Goal: Task Accomplishment & Management: Complete application form

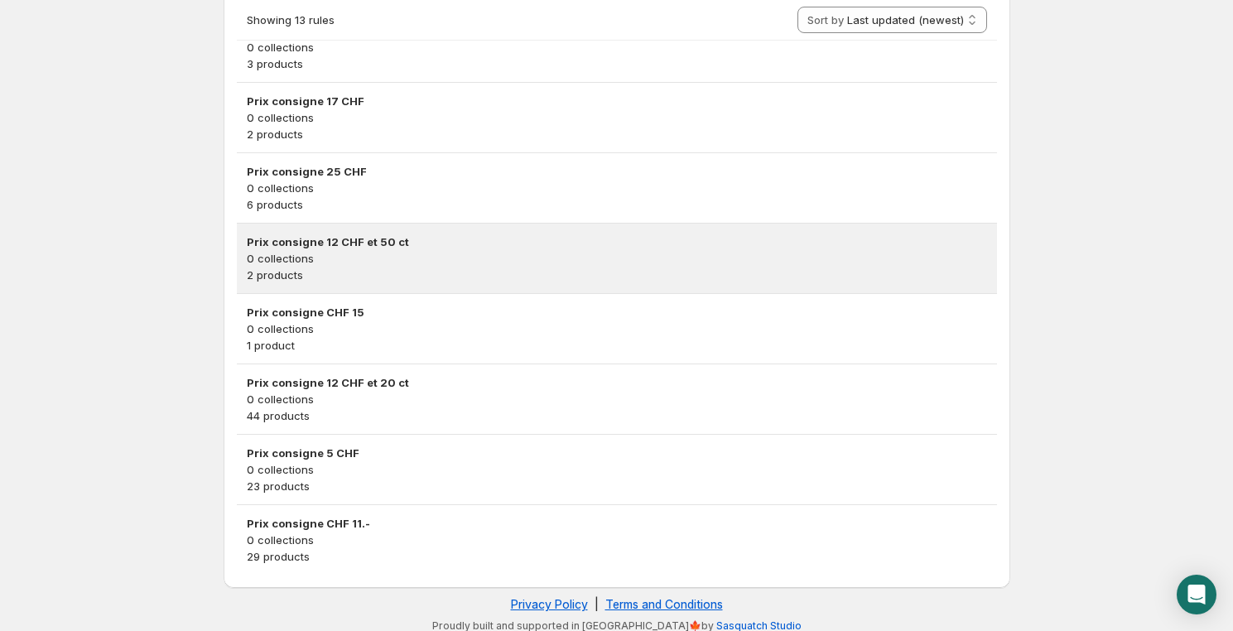
scroll to position [709, 0]
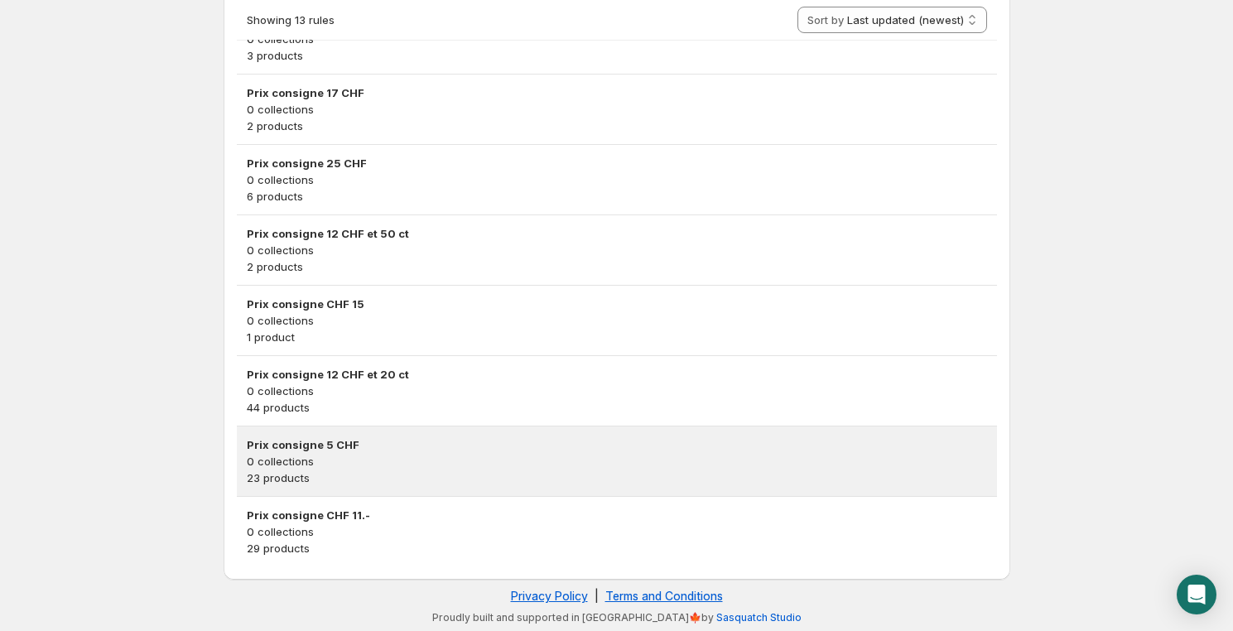
click at [382, 462] on p "0 collections" at bounding box center [617, 461] width 741 height 17
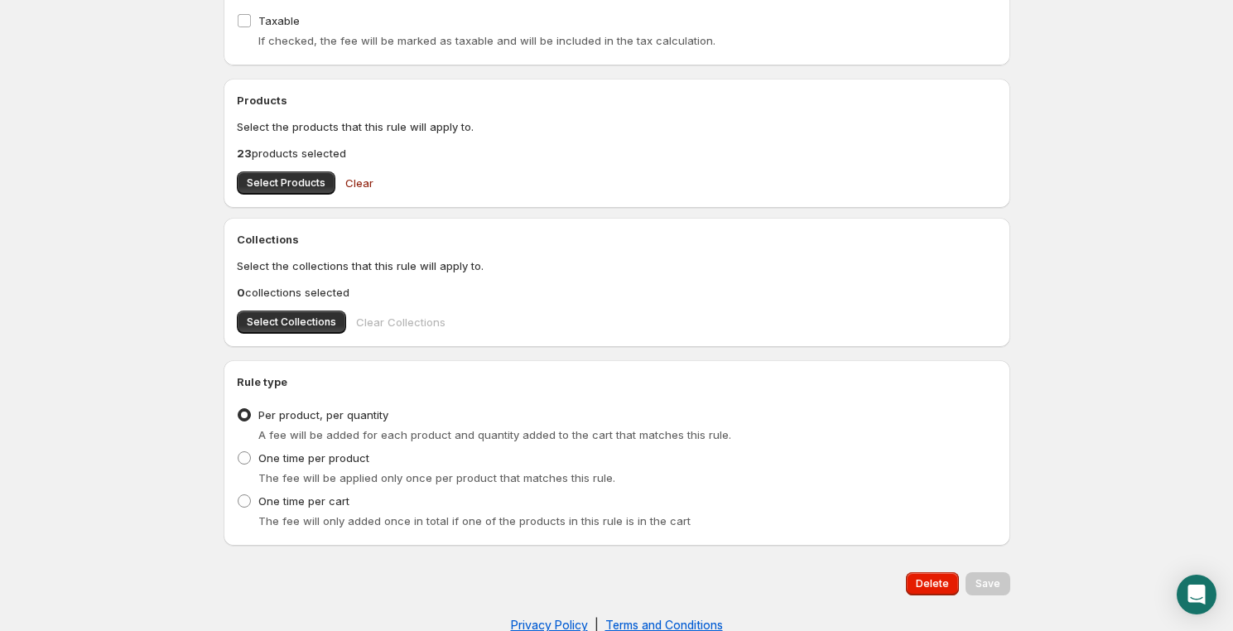
scroll to position [502, 0]
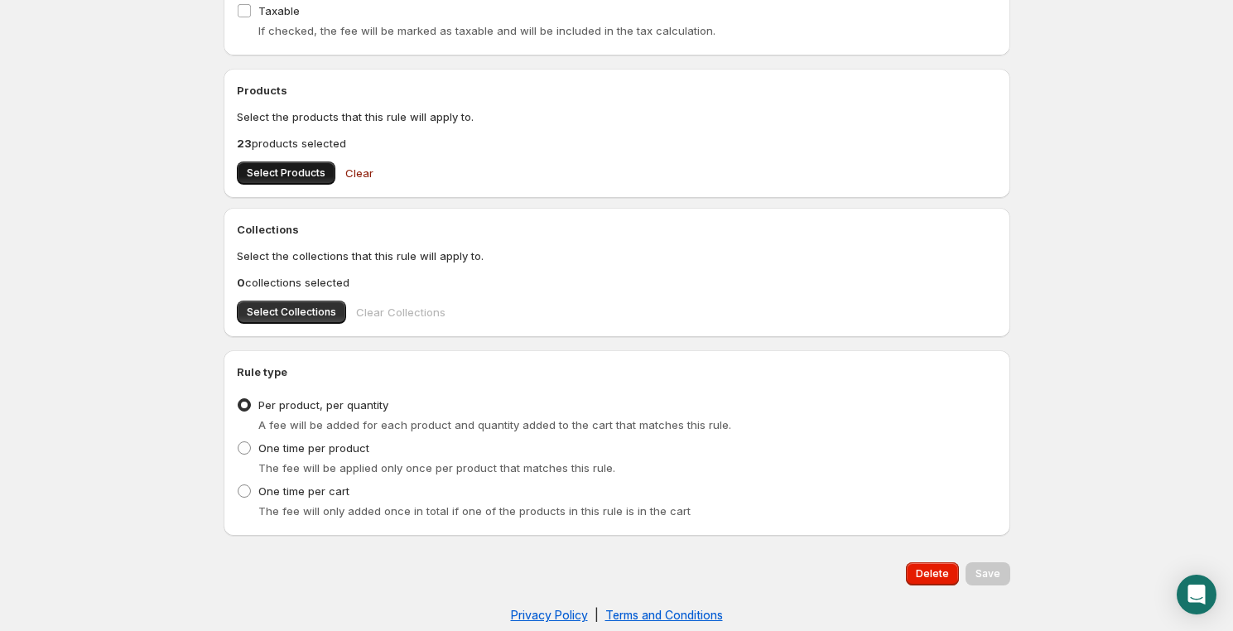
click at [261, 167] on span "Select Products" at bounding box center [286, 173] width 79 height 13
click at [297, 170] on span "Select Products" at bounding box center [286, 173] width 79 height 13
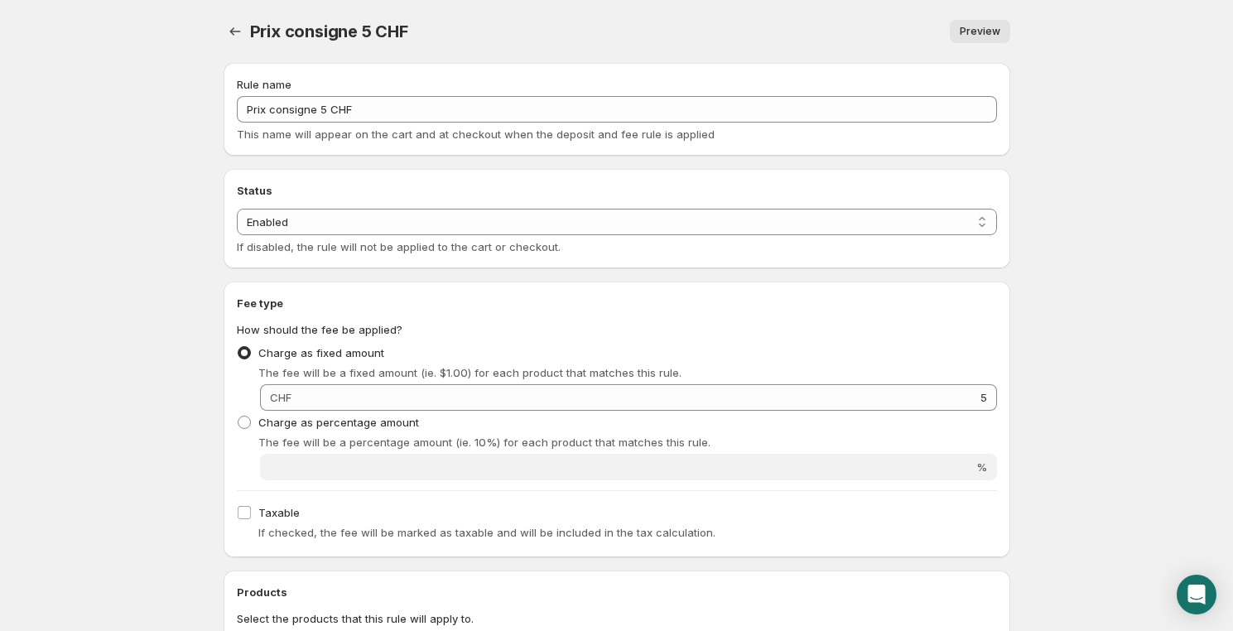
scroll to position [250, 0]
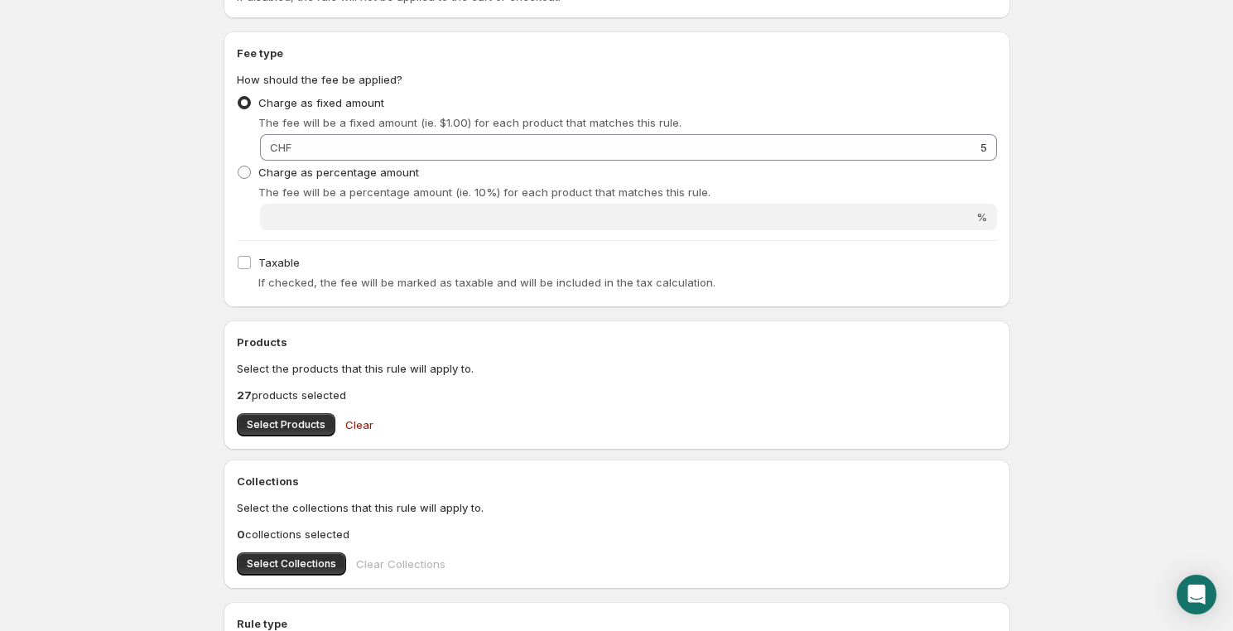
click at [281, 437] on div "Products Select the products that this rule will apply to. 27 products selected…" at bounding box center [617, 385] width 787 height 129
click at [282, 423] on span "Select Products" at bounding box center [286, 424] width 79 height 13
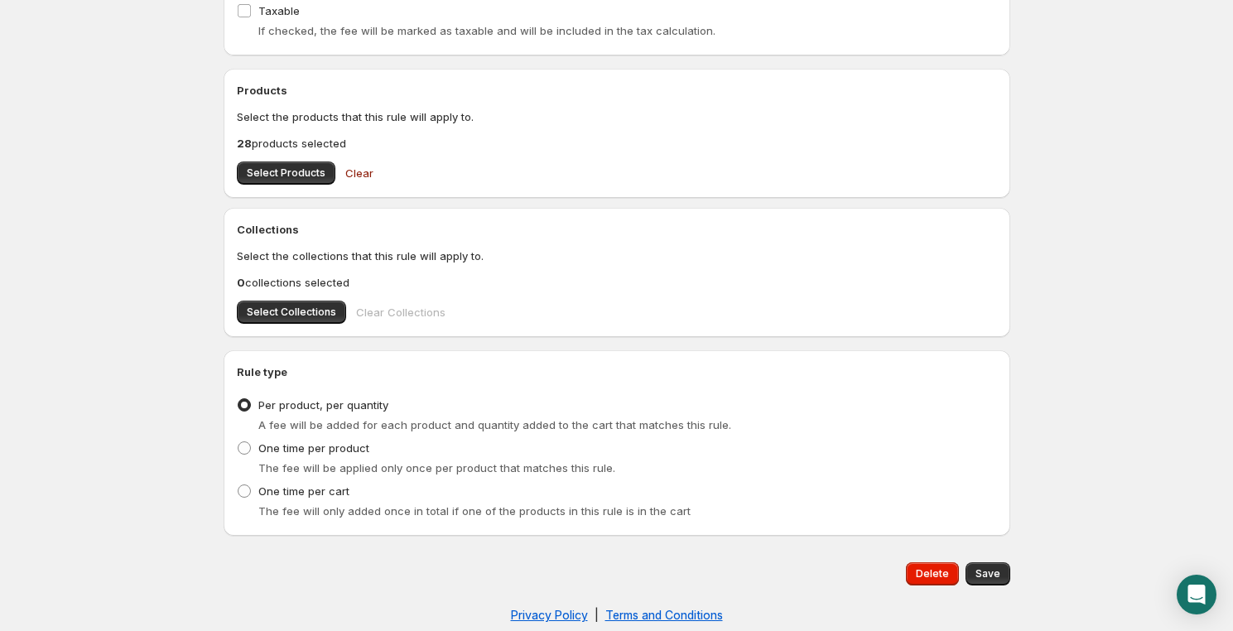
scroll to position [0, 0]
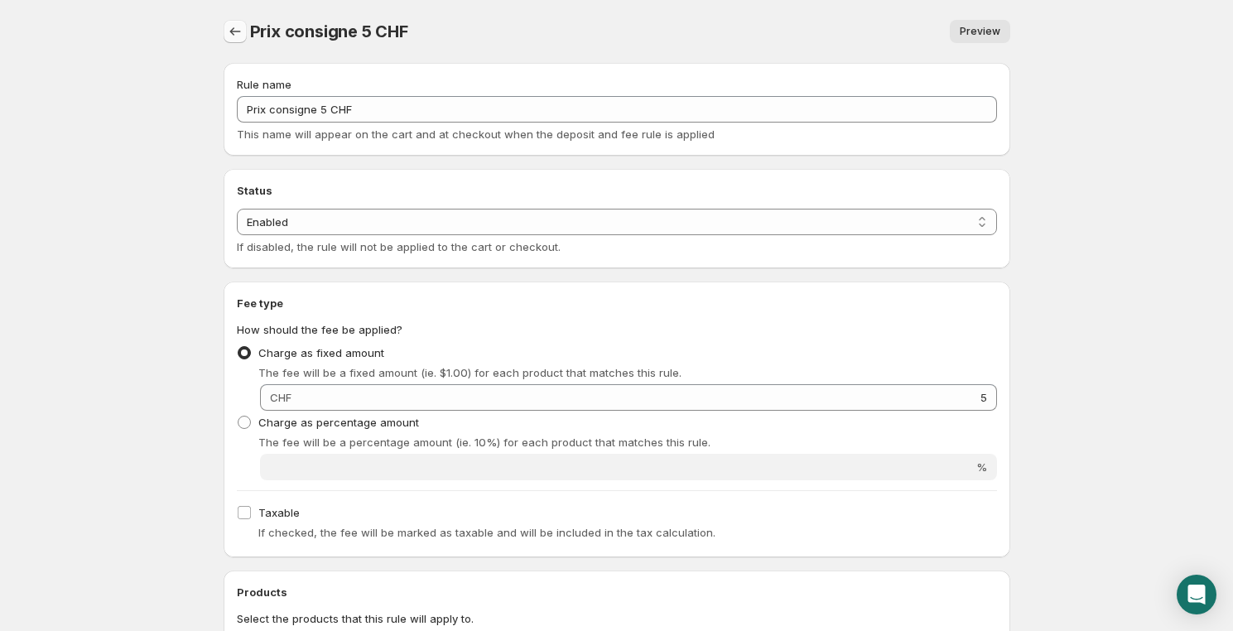
click at [224, 31] on button "Settings" at bounding box center [235, 31] width 23 height 23
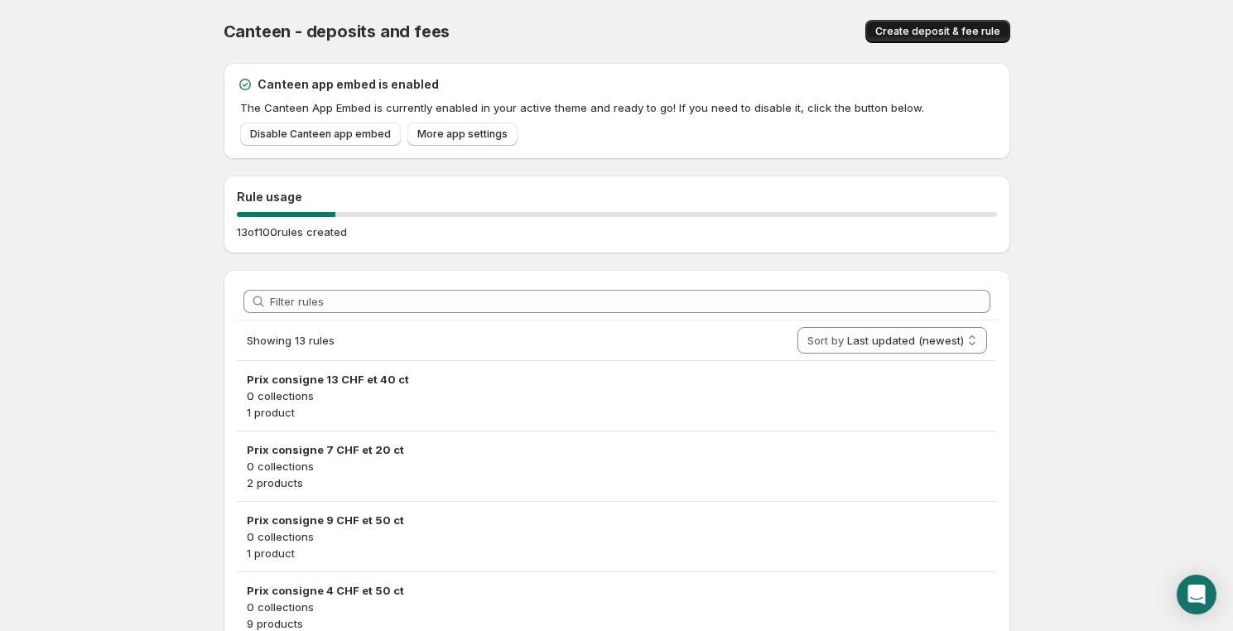
click at [919, 29] on span "Create deposit & fee rule" at bounding box center [938, 31] width 125 height 13
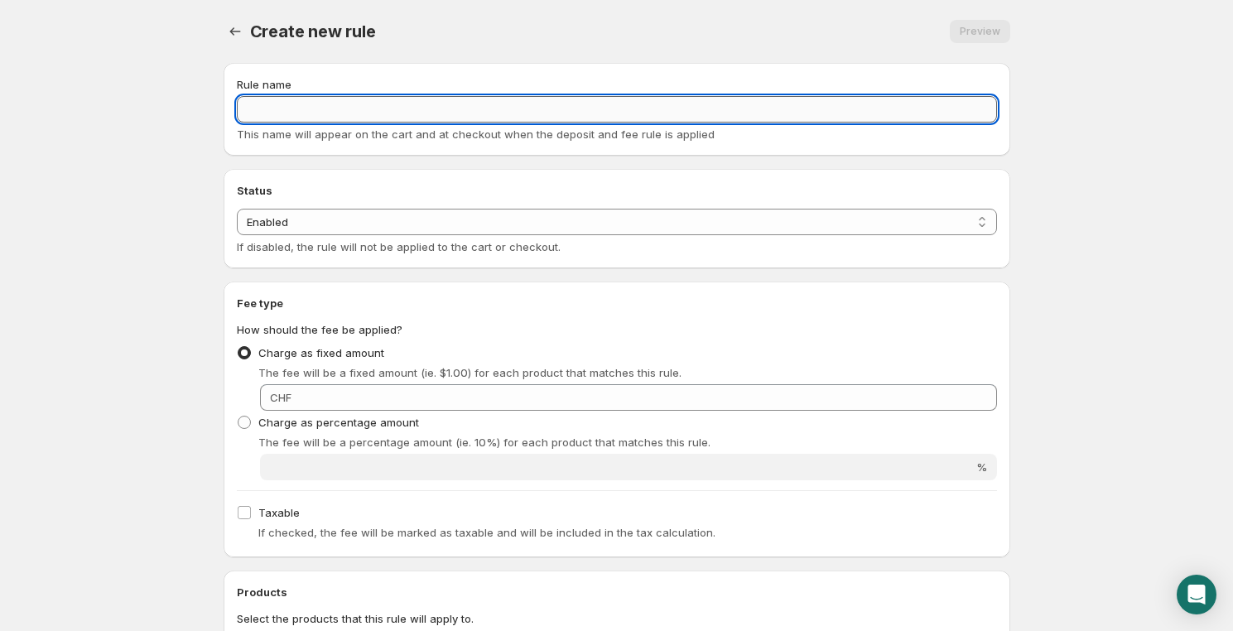
click at [273, 112] on input "Rule name" at bounding box center [617, 109] width 760 height 27
click at [231, 31] on icon "Settings" at bounding box center [234, 31] width 11 height 8
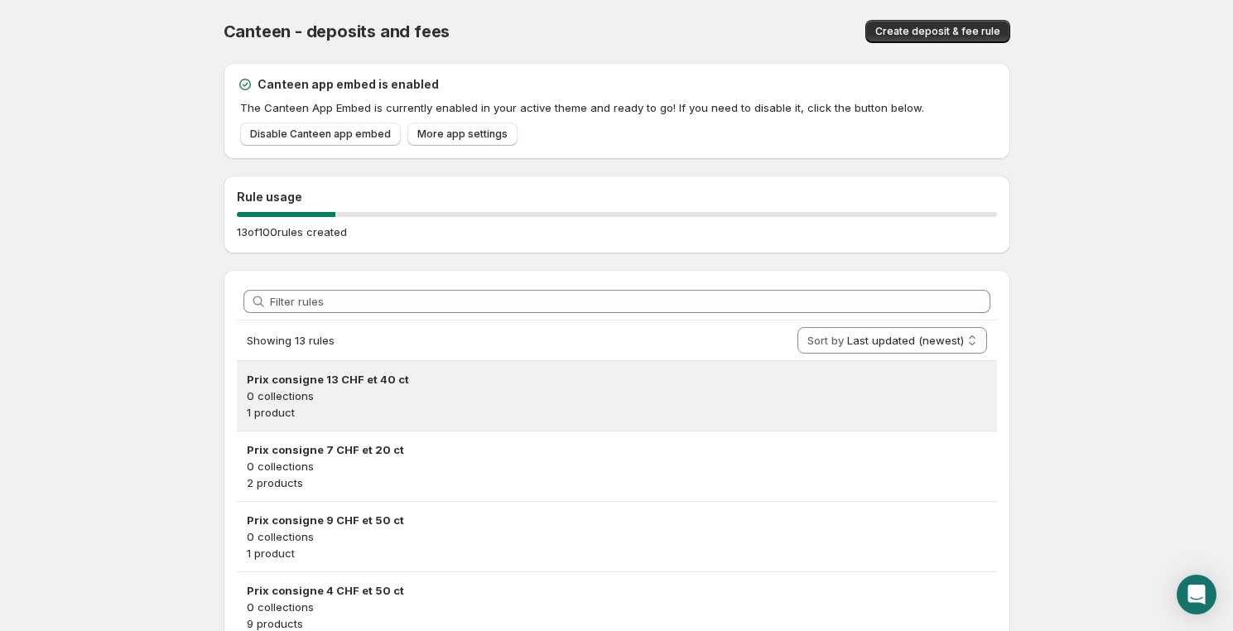
click at [346, 378] on h3 "Prix consigne 13 CHF et 40 ct" at bounding box center [617, 379] width 741 height 17
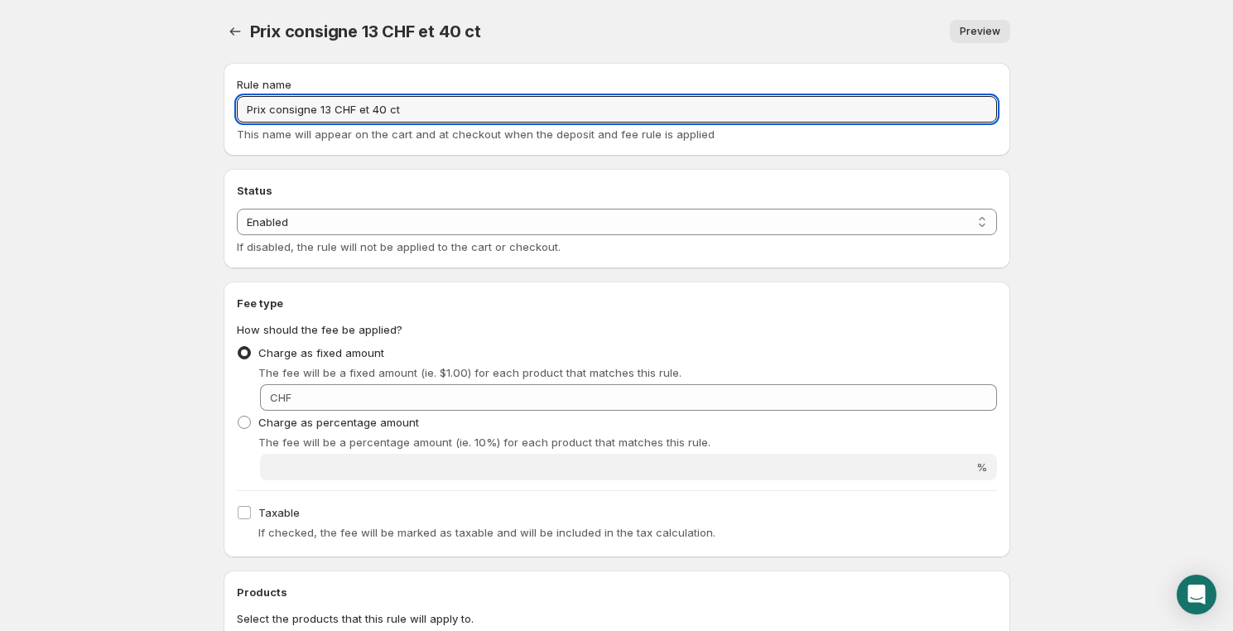
drag, startPoint x: 429, startPoint y: 108, endPoint x: 194, endPoint y: 101, distance: 235.4
click at [194, 101] on body "Home Help Prix consigne 13 CHF et 40 ct. This page is ready Prix consigne 13 CH…" at bounding box center [616, 315] width 1233 height 631
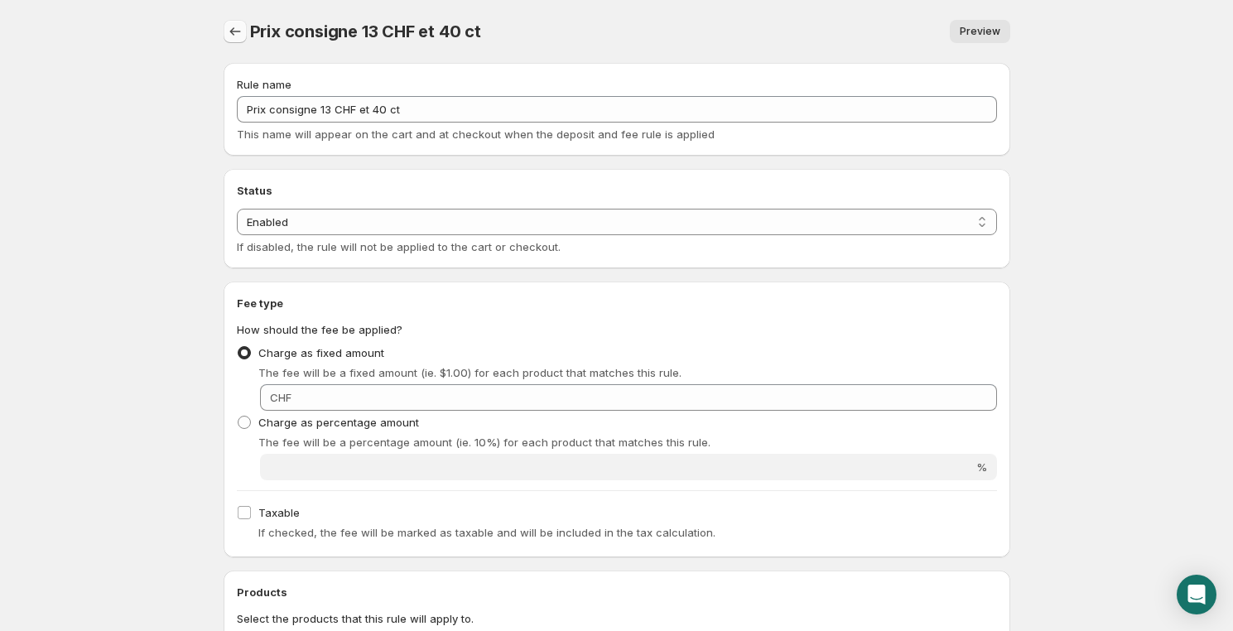
click at [234, 24] on icon "Settings" at bounding box center [235, 31] width 17 height 17
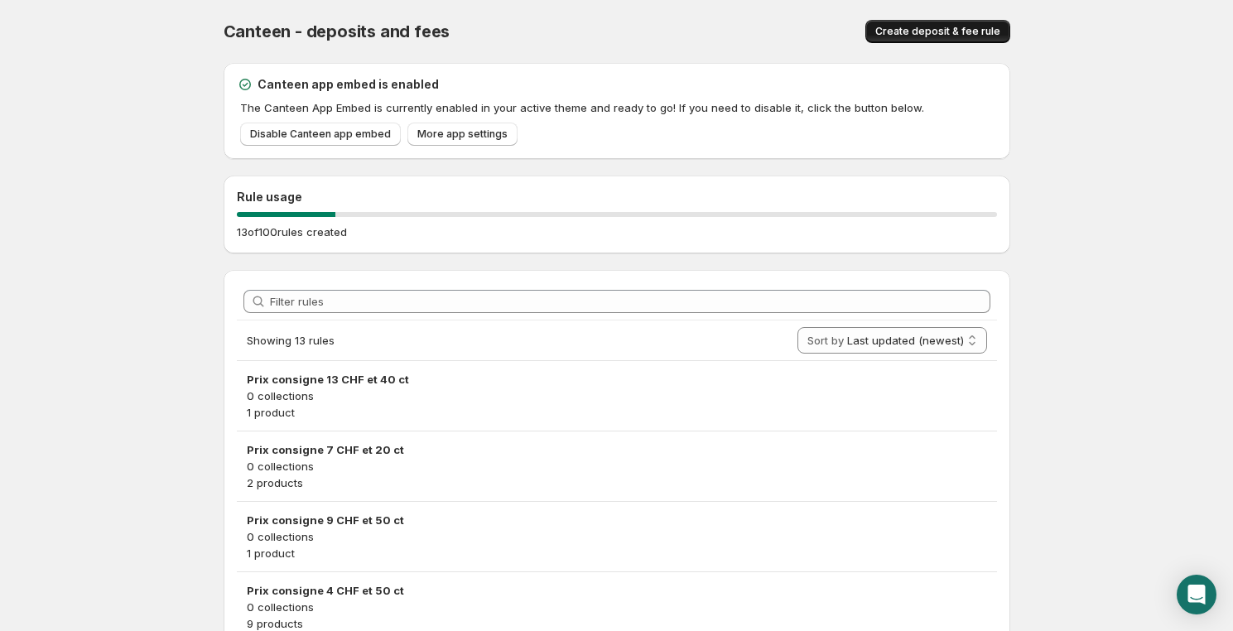
click at [911, 31] on span "Create deposit & fee rule" at bounding box center [938, 31] width 125 height 13
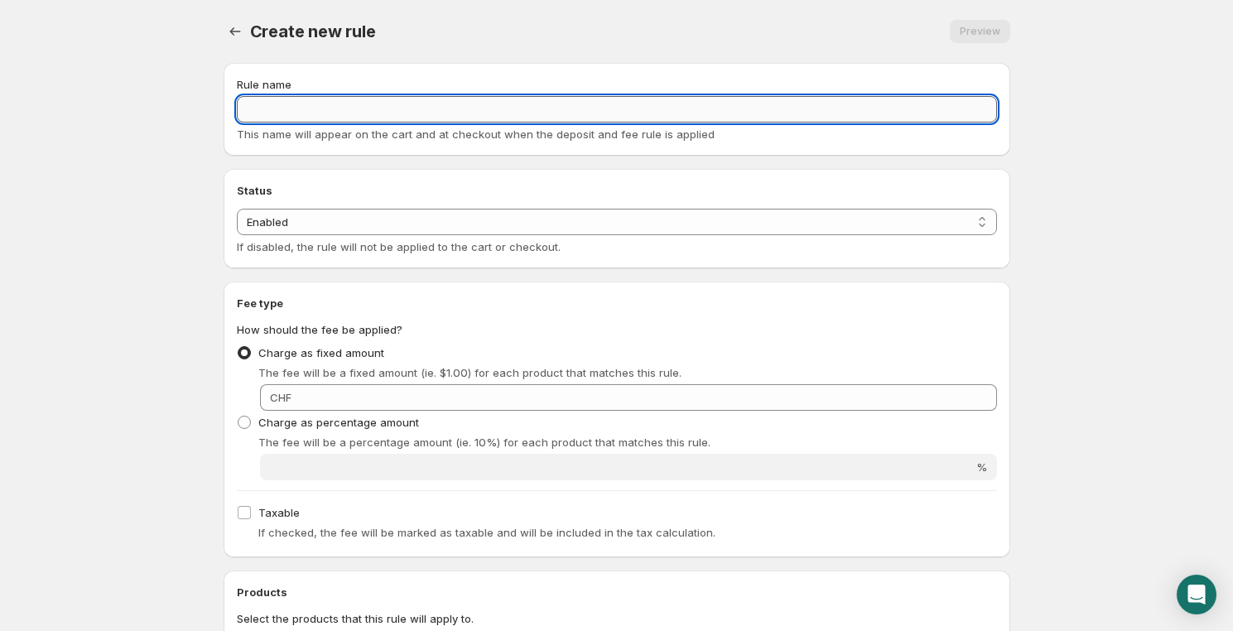
click at [265, 104] on input "Rule name" at bounding box center [617, 109] width 760 height 27
paste input "Prix consigne 13 CHF et 40 ct"
click at [324, 105] on input "Prix consigne 13 CHF et 40 ct" at bounding box center [617, 109] width 760 height 27
drag, startPoint x: 357, startPoint y: 106, endPoint x: 545, endPoint y: 117, distance: 188.4
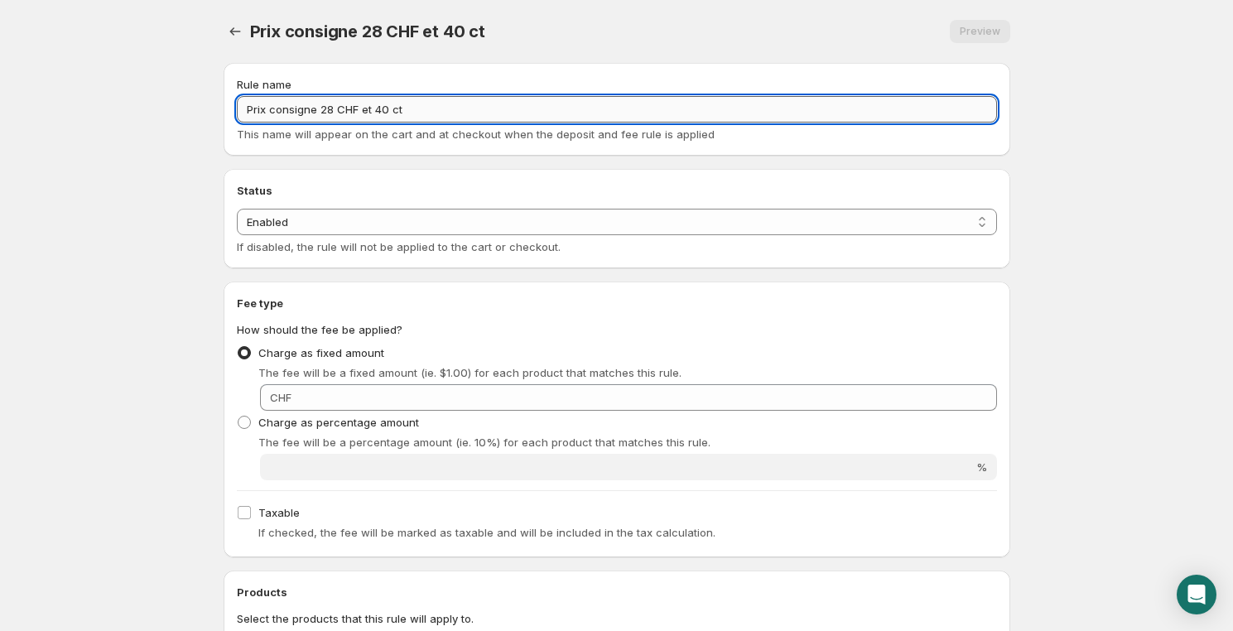
click at [528, 121] on input "Prix consigne 28 CHF et 40 ct" at bounding box center [617, 109] width 760 height 27
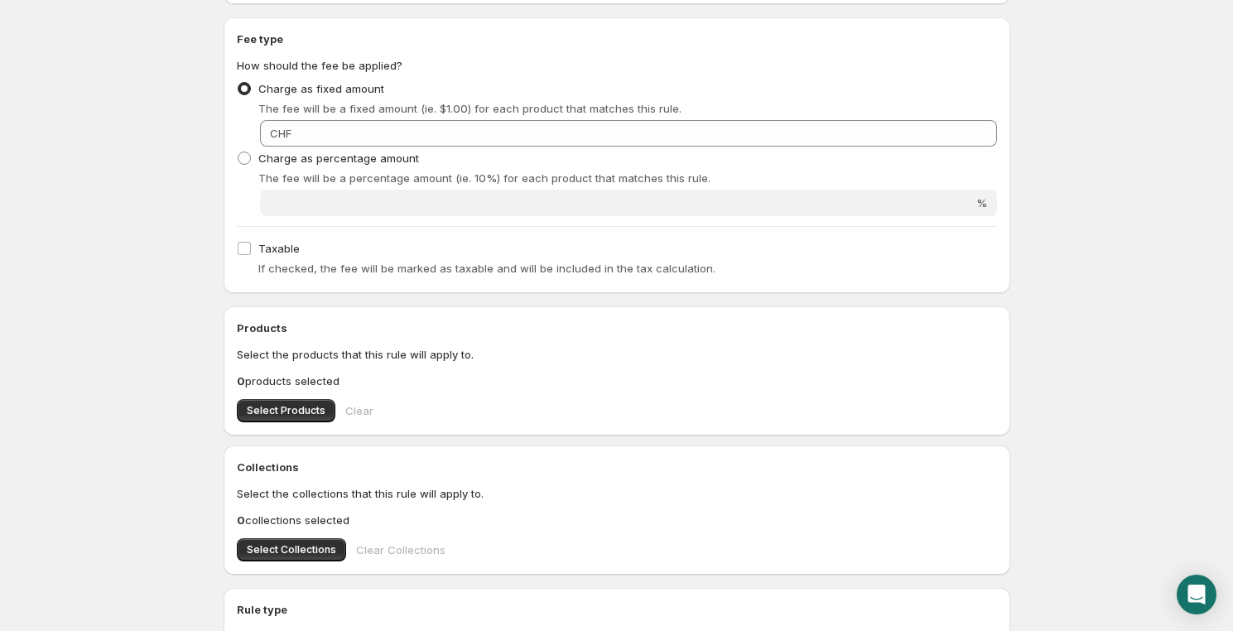
scroll to position [250, 0]
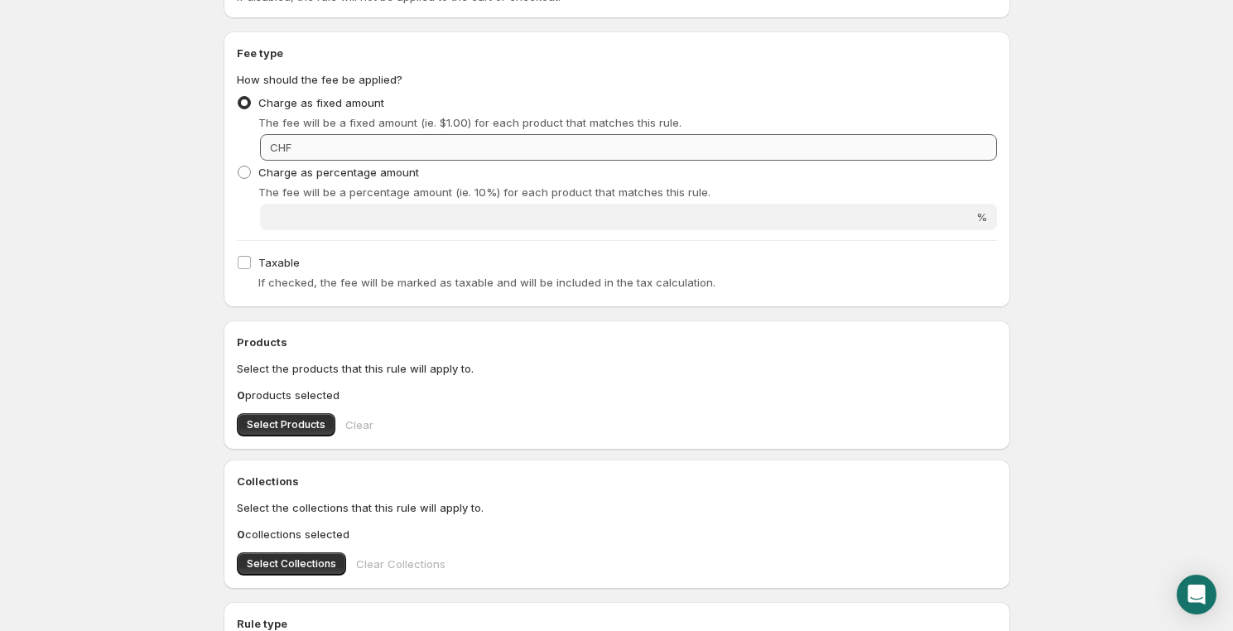
type input "Prix consigne 28 CHF"
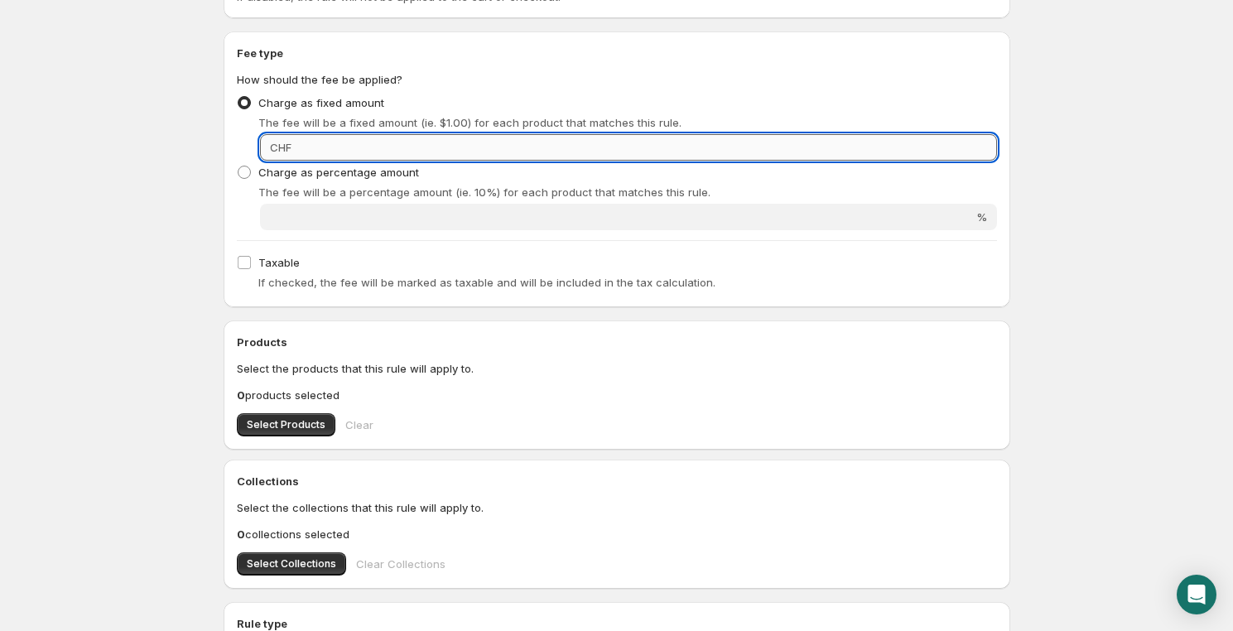
click at [418, 139] on input "Fixed amount" at bounding box center [647, 147] width 701 height 27
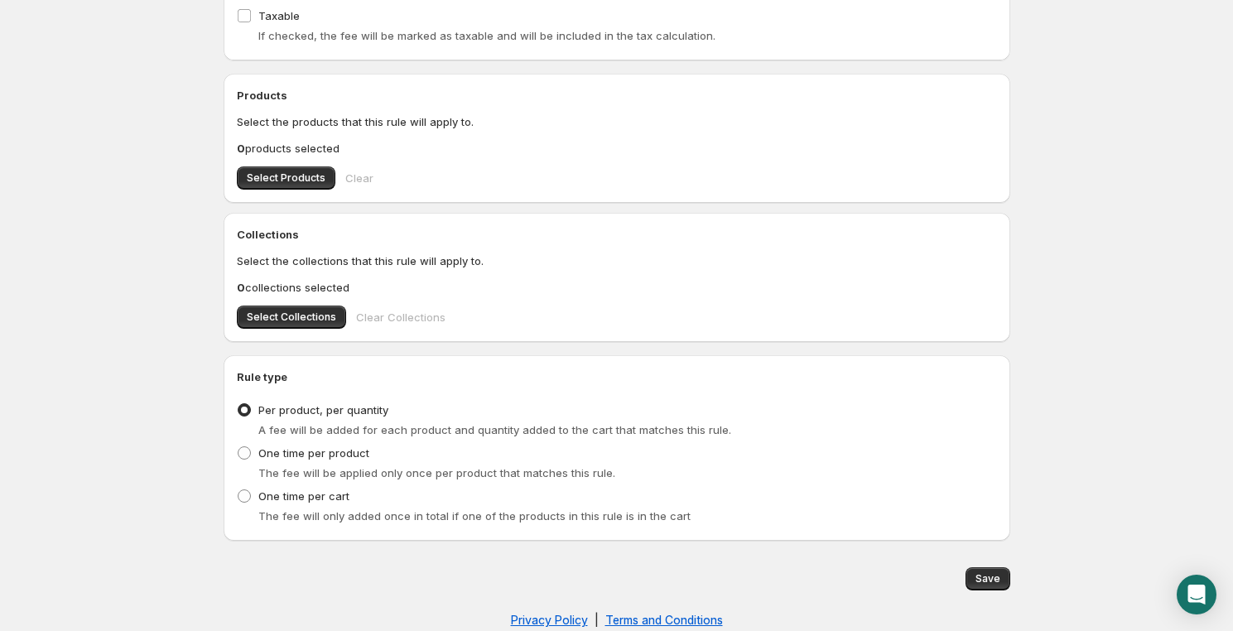
scroll to position [502, 0]
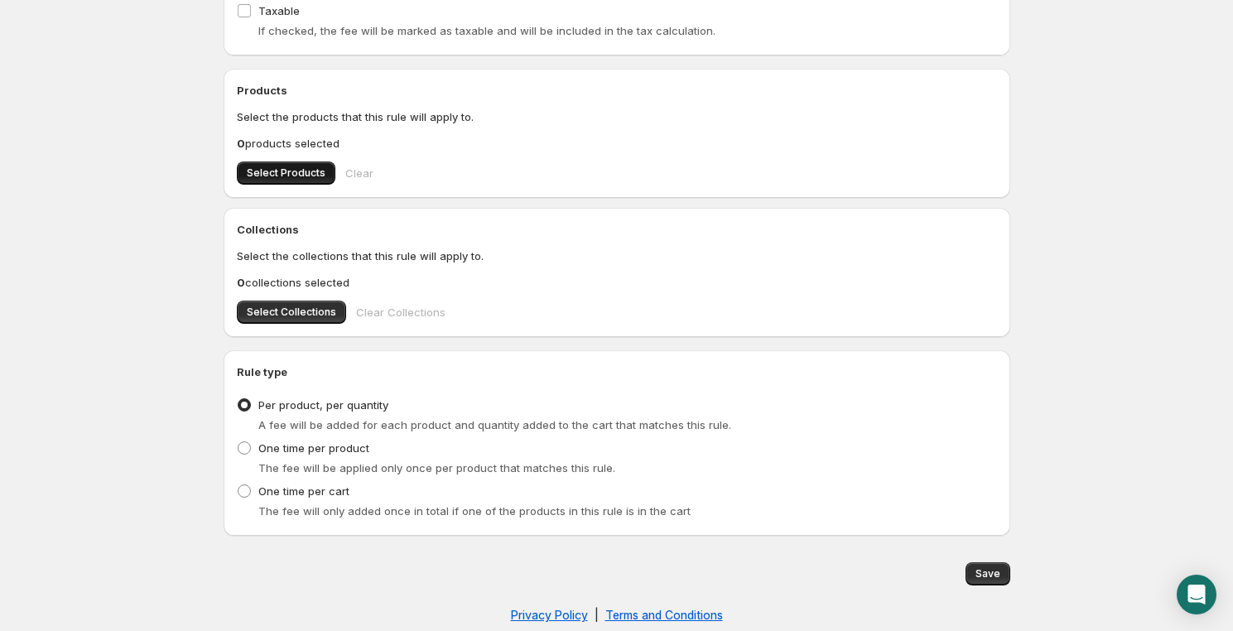
type input "28"
click at [273, 165] on button "Select Products" at bounding box center [286, 173] width 99 height 23
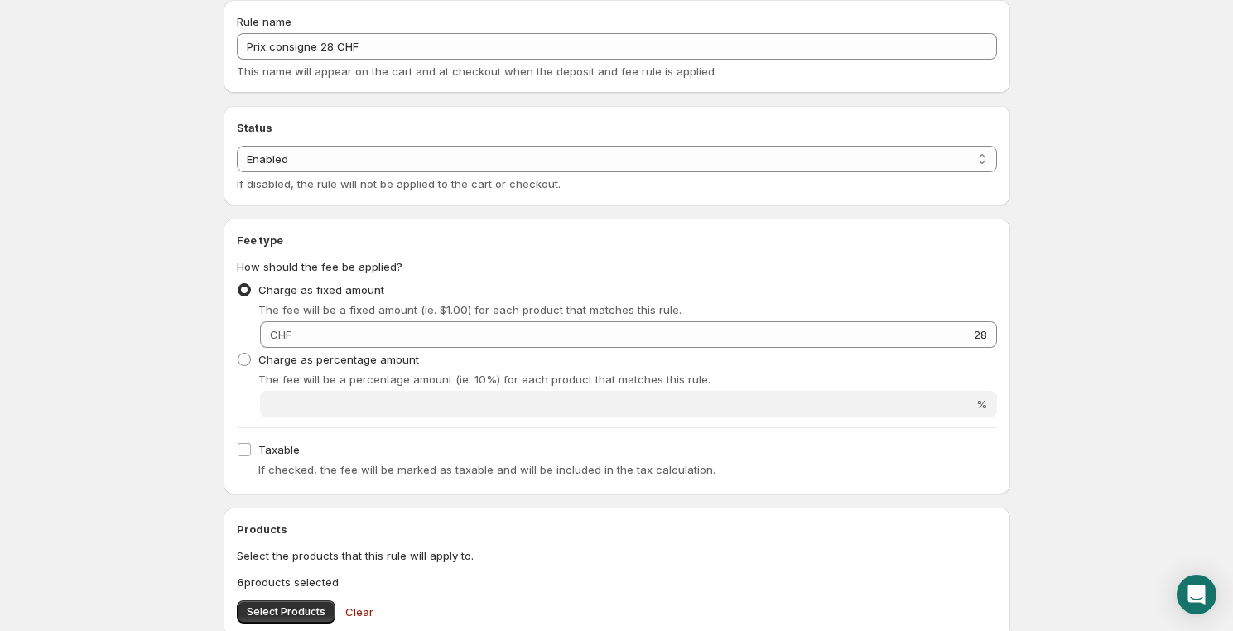
scroll to position [0, 0]
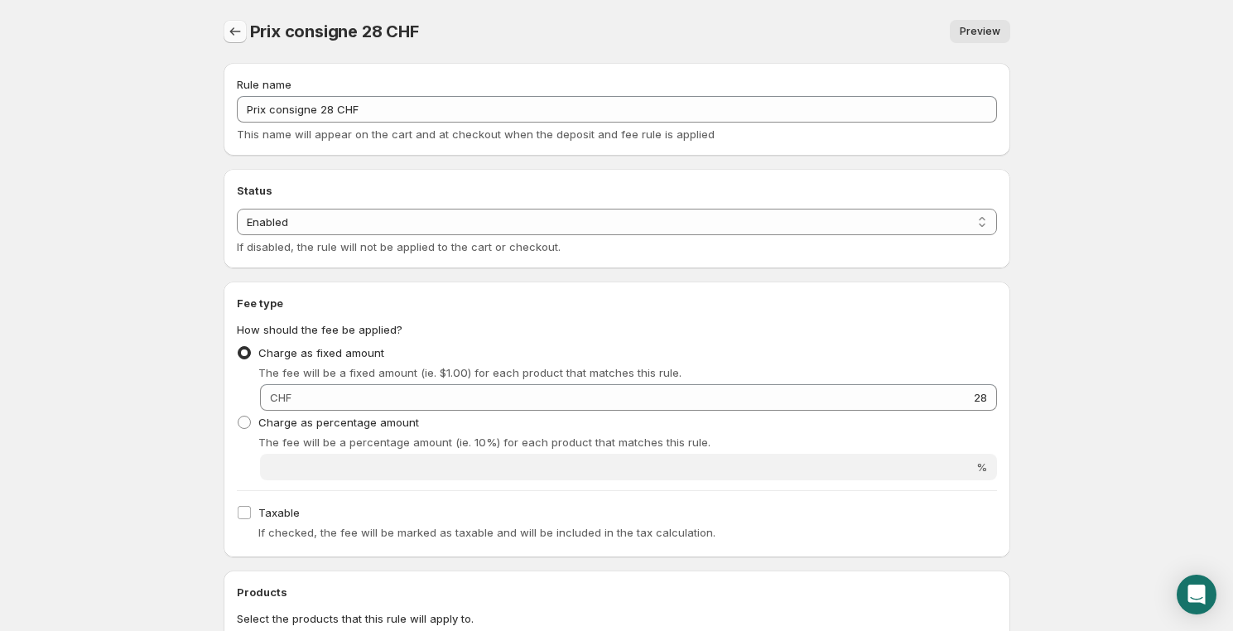
click at [231, 31] on icon "Settings" at bounding box center [234, 31] width 11 height 8
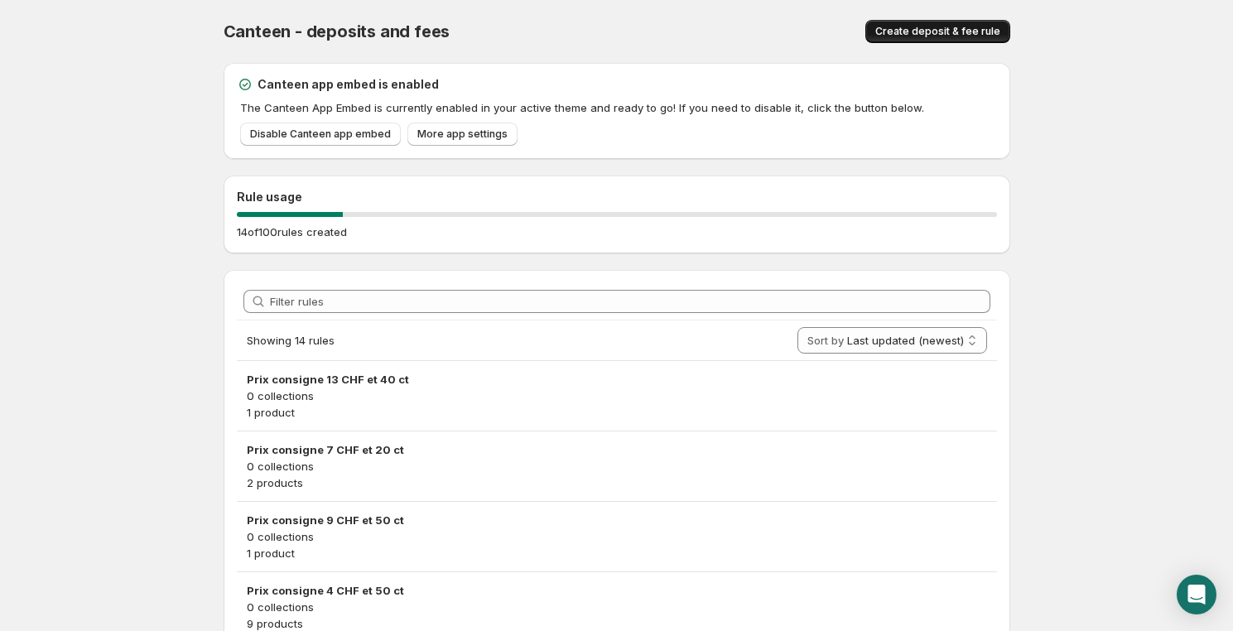
click at [964, 23] on button "Create deposit & fee rule" at bounding box center [938, 31] width 145 height 23
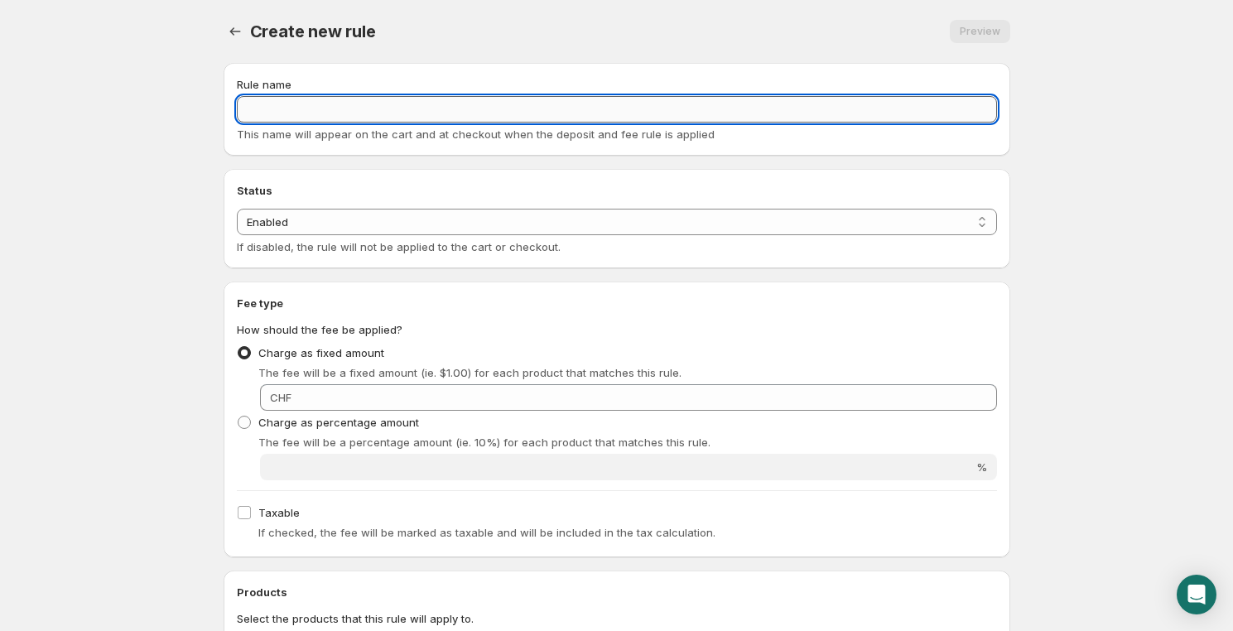
click at [271, 108] on input "Rule name" at bounding box center [617, 109] width 760 height 27
paste input "Prix consigne 13 CHF et 40 ct"
click at [324, 106] on input "Prix consigne 13 CHF et 40 ct" at bounding box center [617, 109] width 760 height 27
drag, startPoint x: 364, startPoint y: 106, endPoint x: 497, endPoint y: 104, distance: 132.6
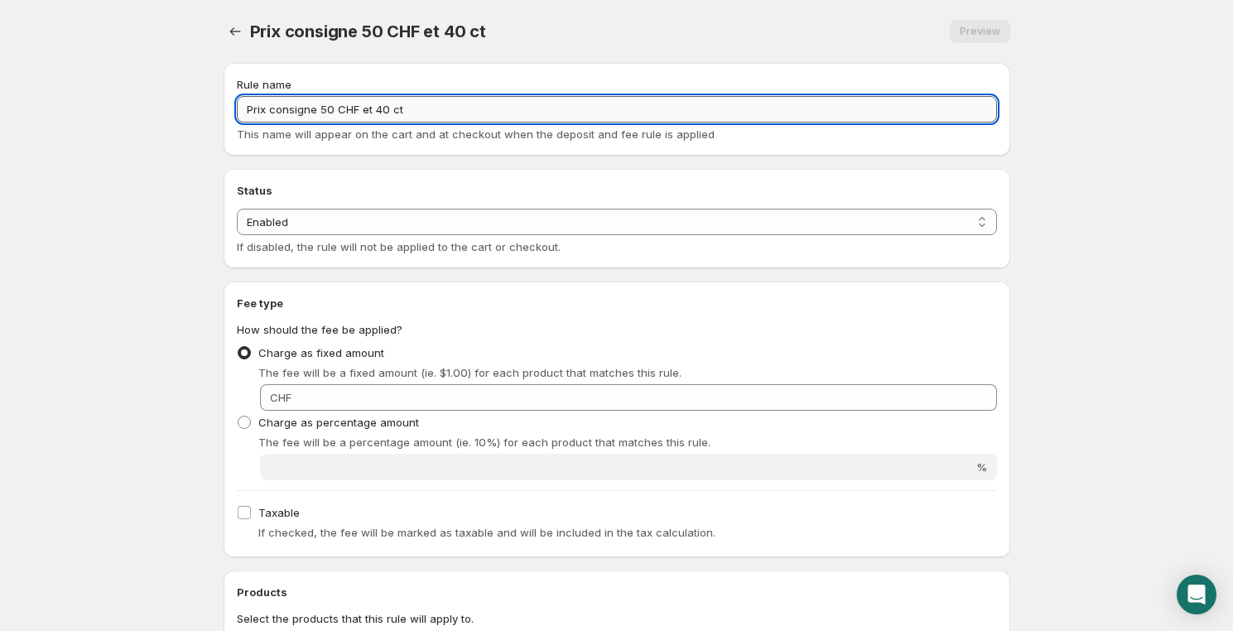
click at [497, 104] on input "Prix consigne 50 CHF et 40 ct" at bounding box center [617, 109] width 760 height 27
type input "Prix consigne 50 CHF"
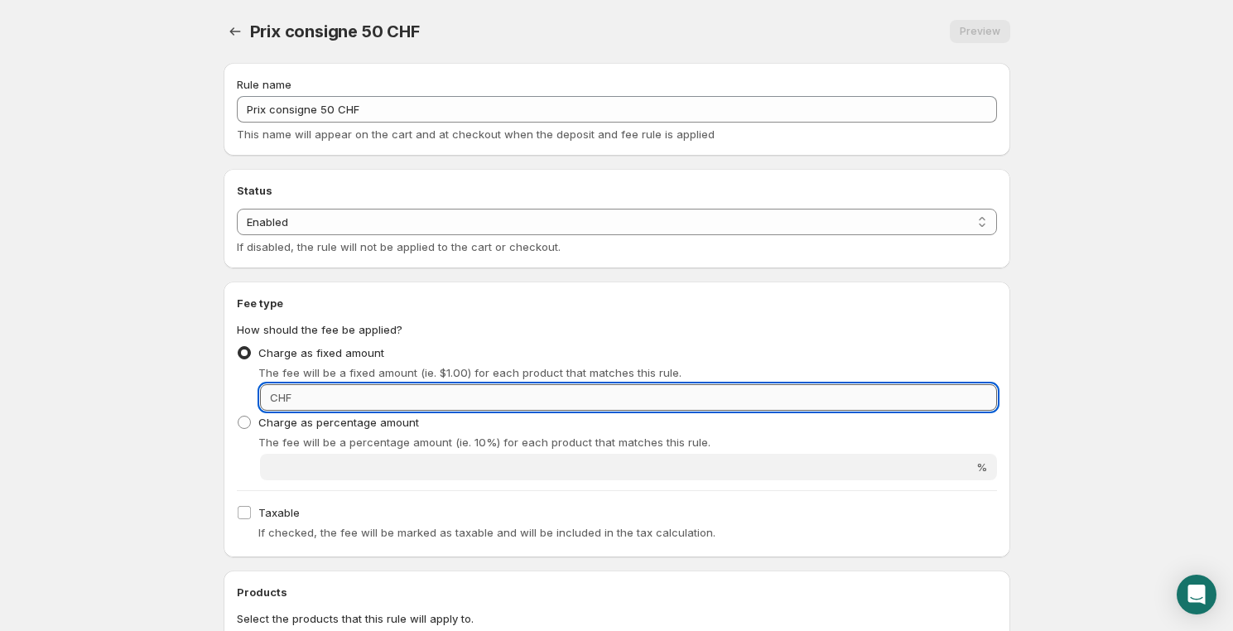
click at [413, 403] on input "Fixed amount" at bounding box center [647, 397] width 701 height 27
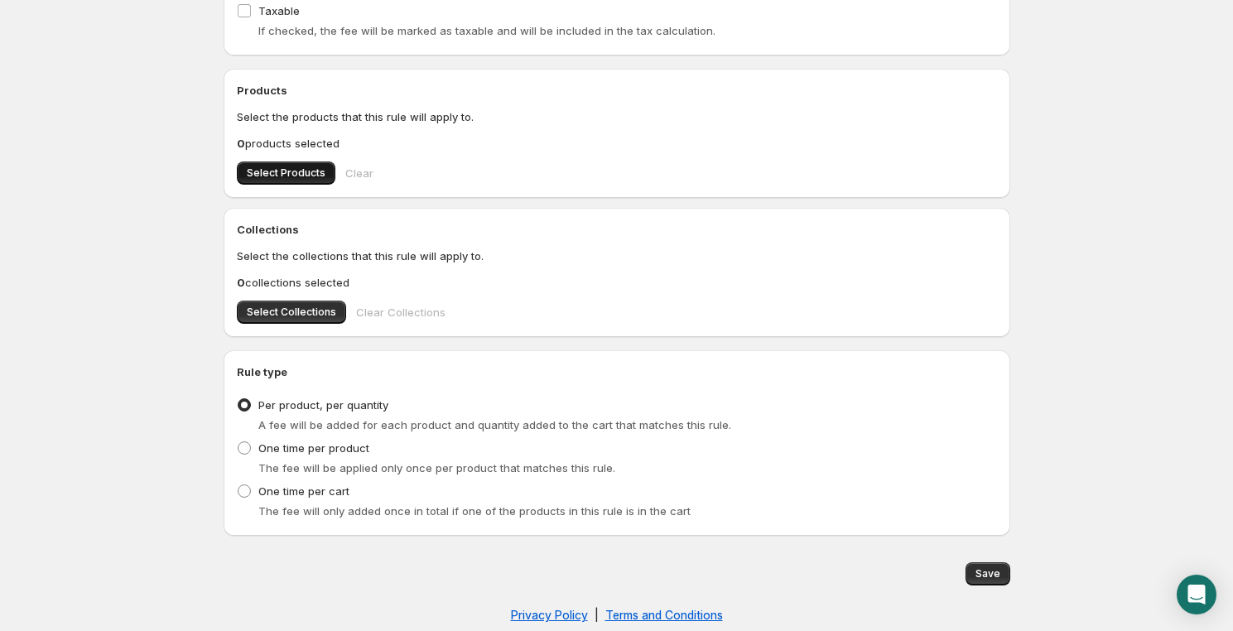
type input "50"
click at [273, 180] on button "Select Products" at bounding box center [286, 173] width 99 height 23
click at [263, 172] on span "Select Products" at bounding box center [286, 173] width 79 height 13
click at [255, 167] on span "Select Products" at bounding box center [286, 173] width 79 height 13
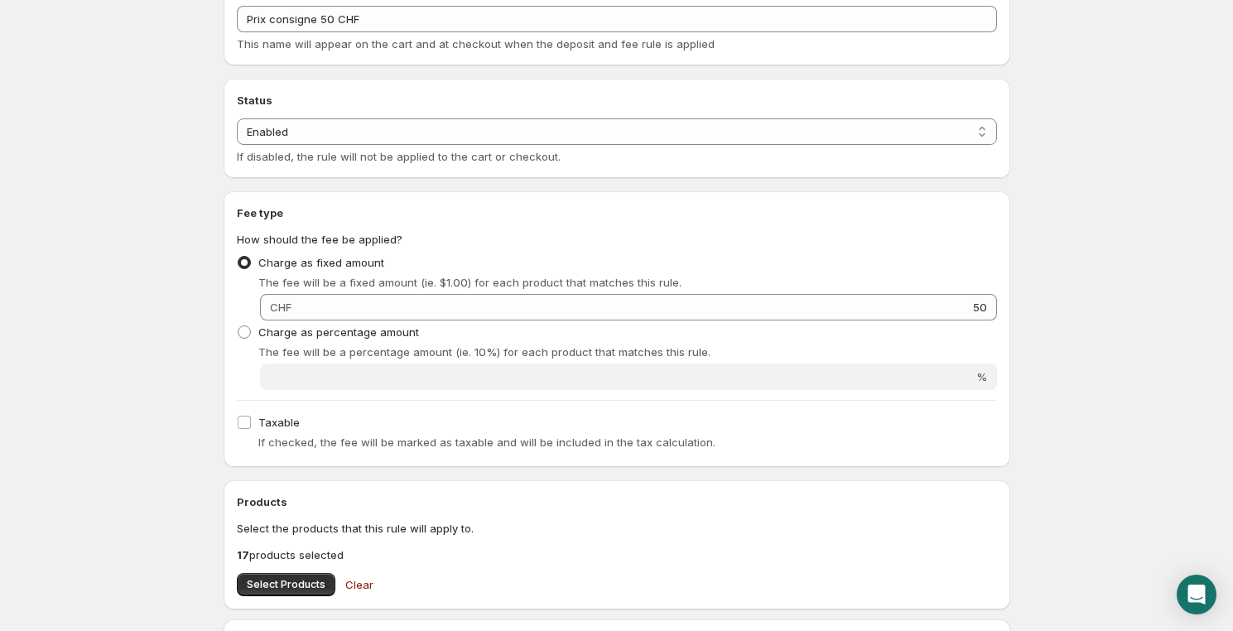
scroll to position [0, 0]
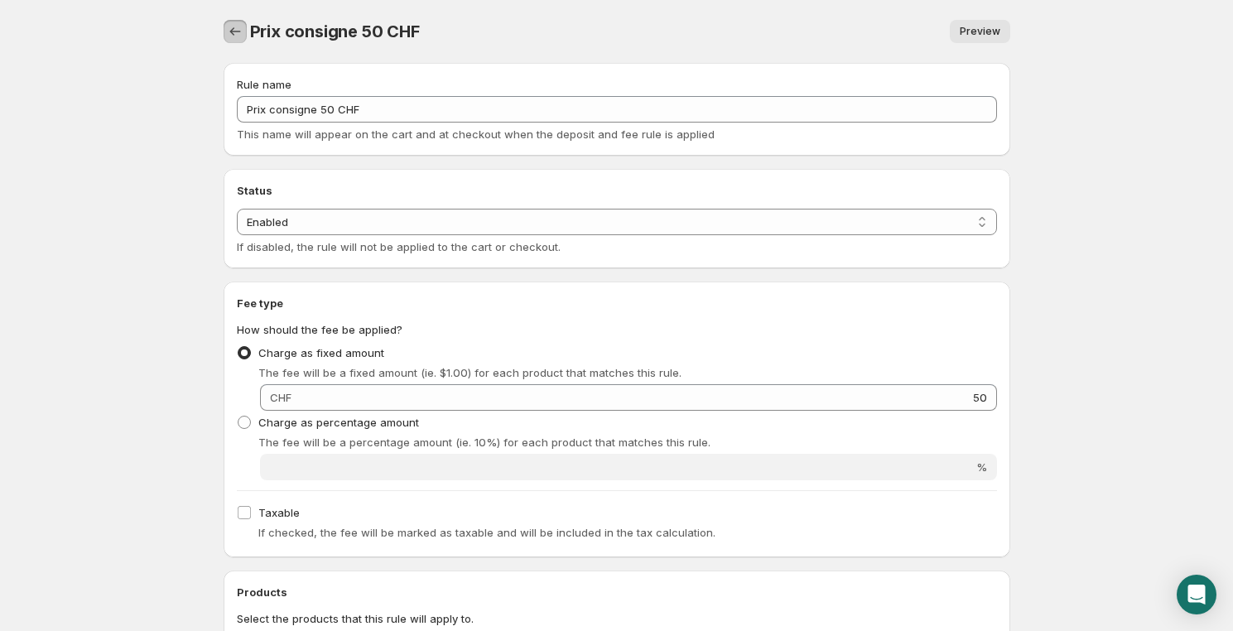
click at [239, 27] on icon "Settings" at bounding box center [235, 31] width 17 height 17
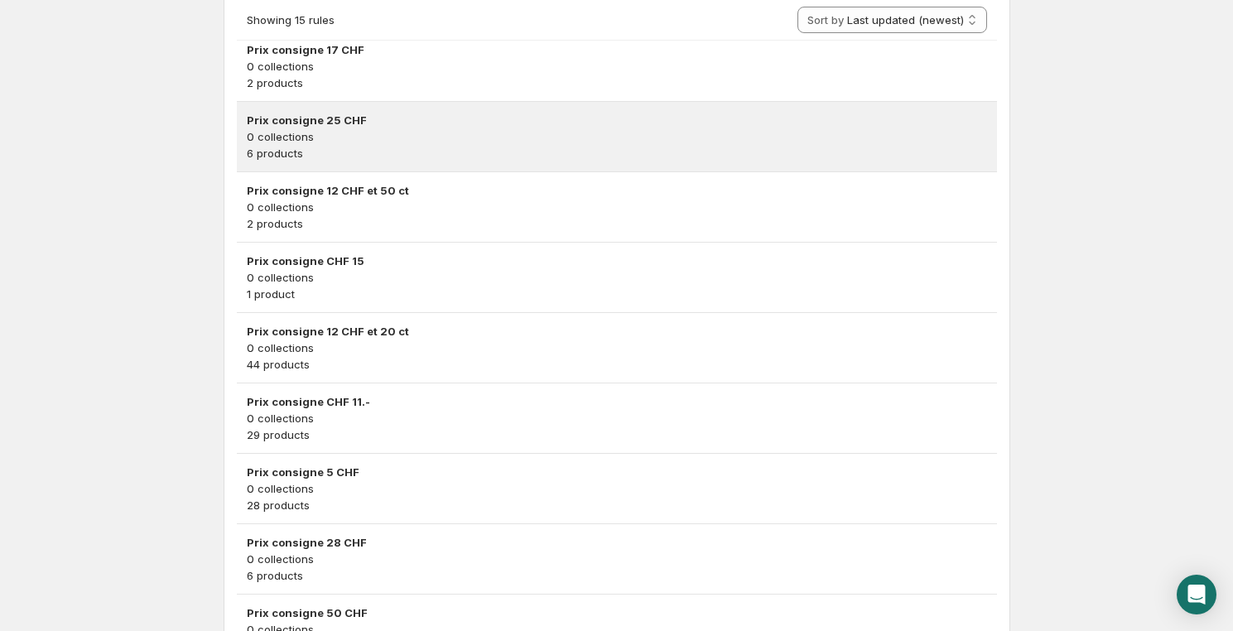
scroll to position [753, 0]
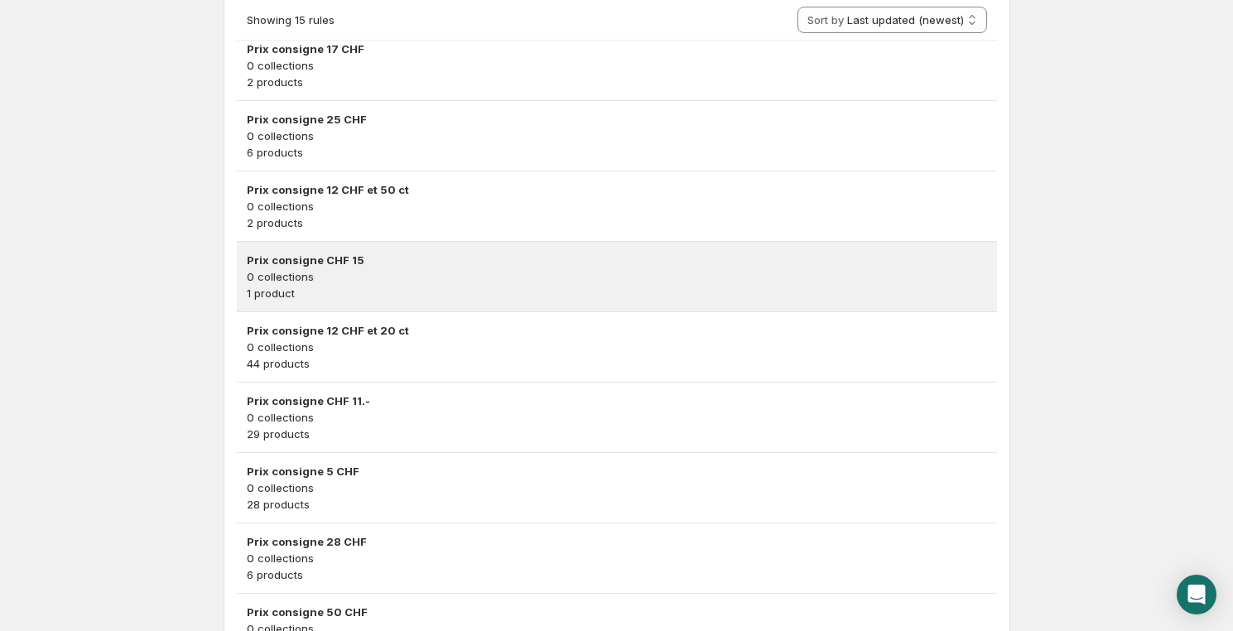
click at [336, 268] on p "0 collections" at bounding box center [617, 276] width 741 height 17
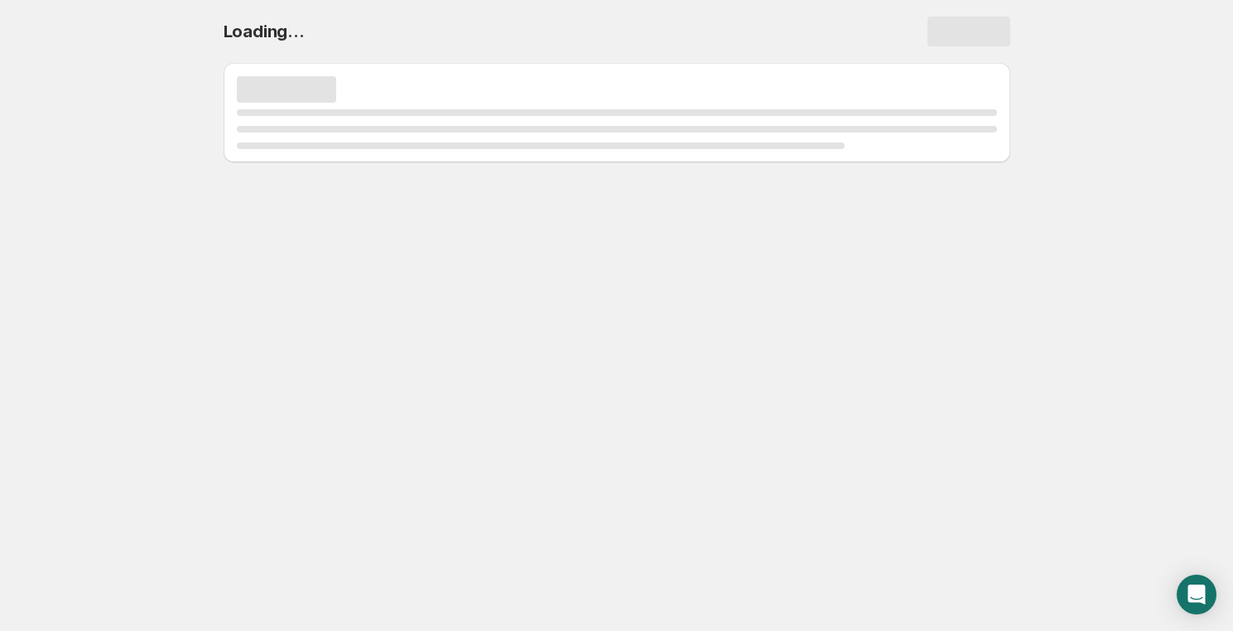
scroll to position [0, 0]
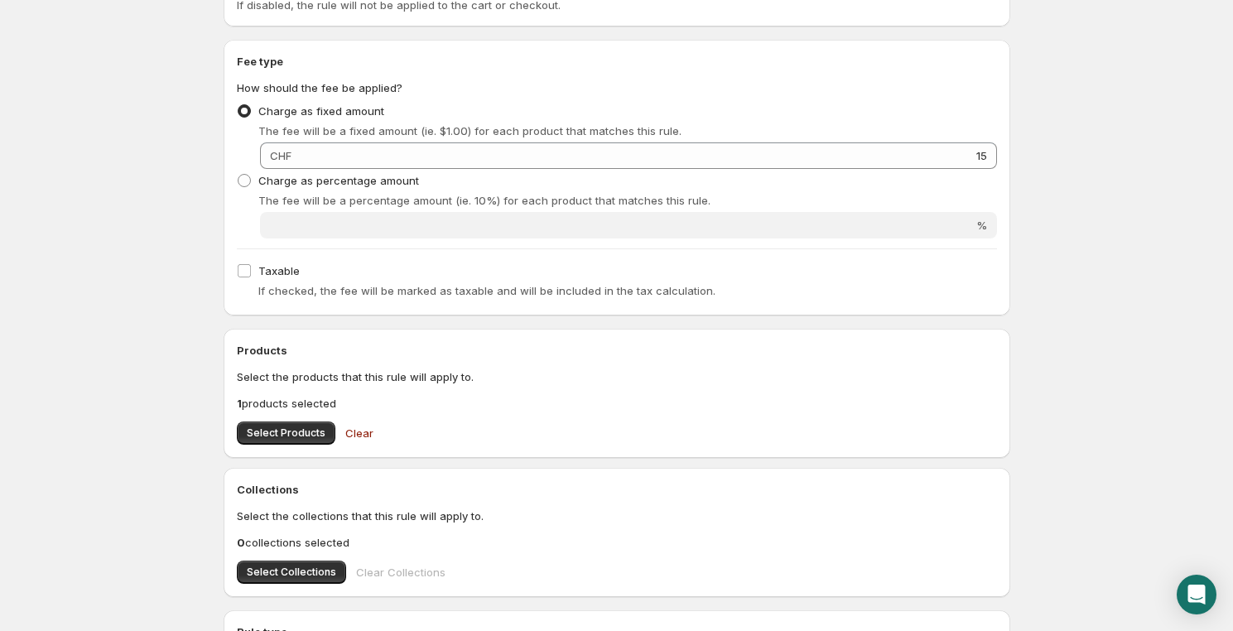
scroll to position [250, 0]
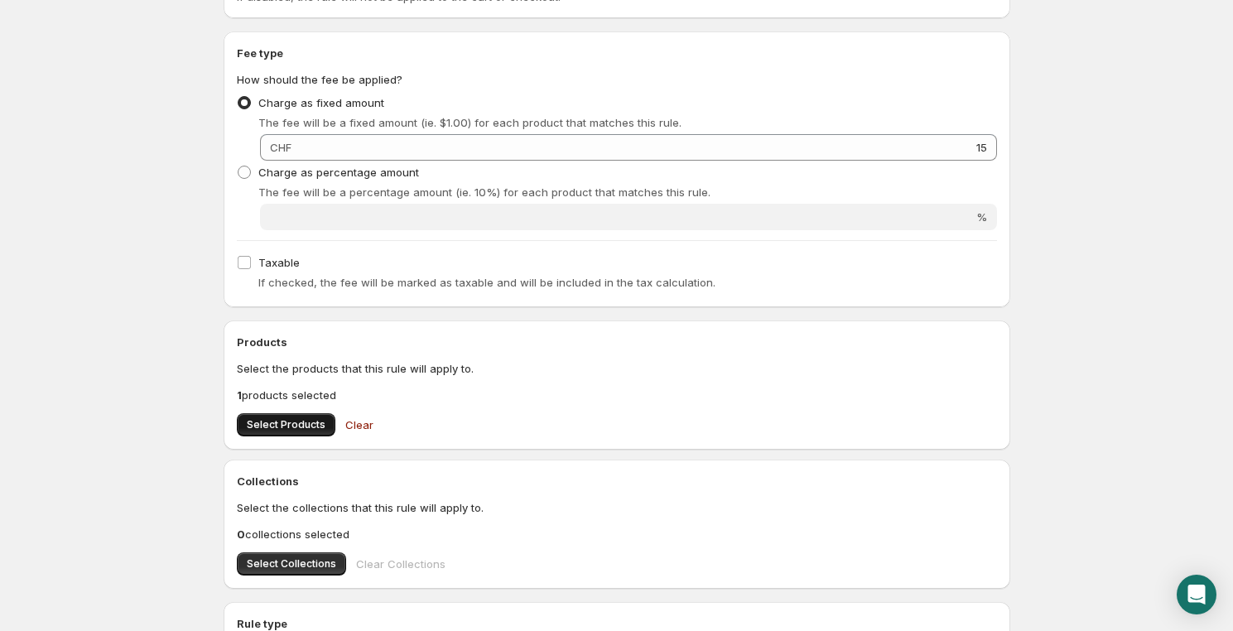
click at [291, 423] on span "Select Products" at bounding box center [286, 424] width 79 height 13
click at [290, 426] on span "Select Products" at bounding box center [286, 424] width 79 height 13
click at [280, 424] on span "Select Products" at bounding box center [286, 424] width 79 height 13
click at [277, 423] on span "Select Products" at bounding box center [286, 424] width 79 height 13
click at [243, 433] on button "Select Products" at bounding box center [286, 424] width 99 height 23
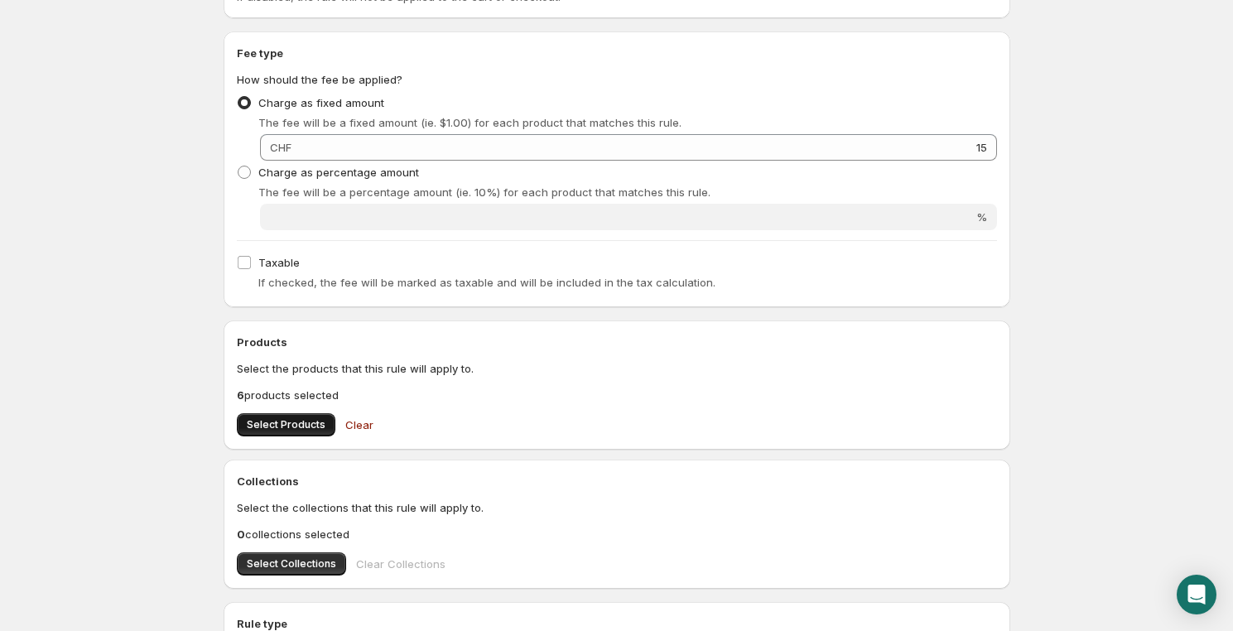
click at [297, 423] on span "Select Products" at bounding box center [286, 424] width 79 height 13
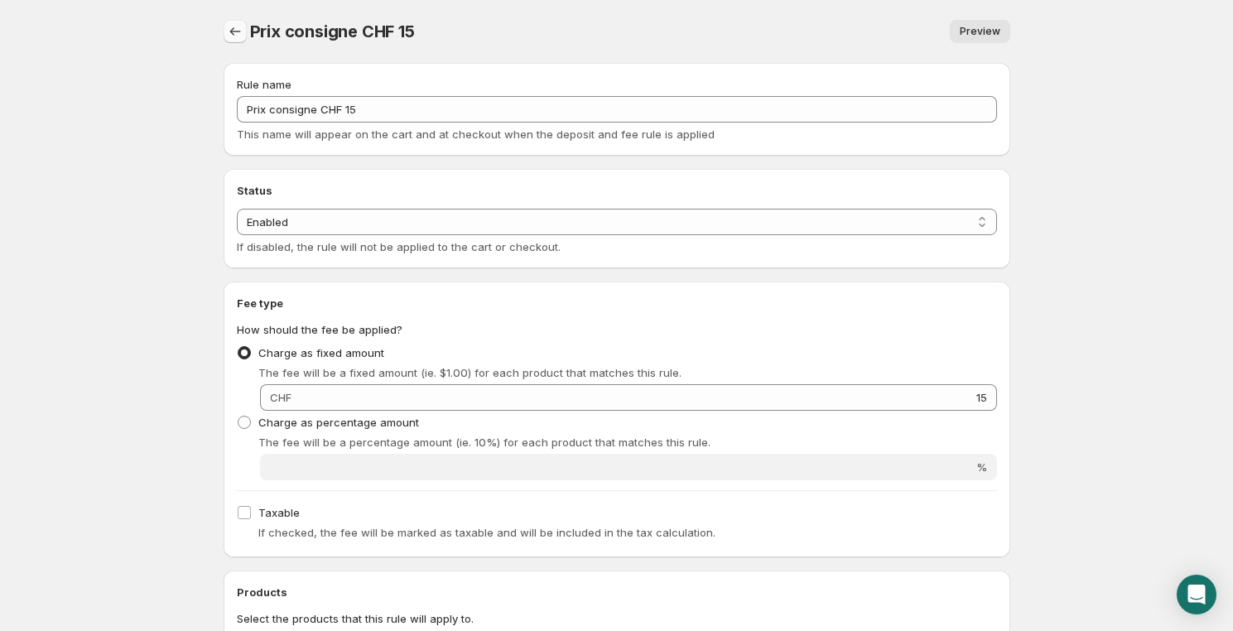
click at [229, 34] on icon "Settings" at bounding box center [235, 31] width 17 height 17
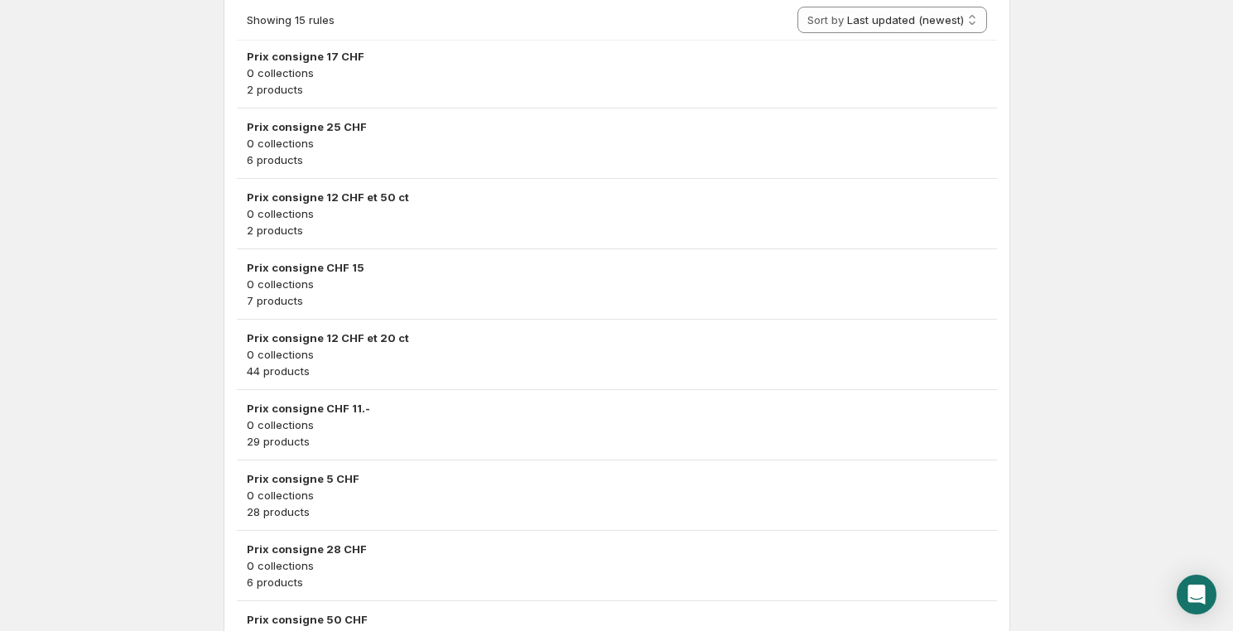
scroll to position [753, 0]
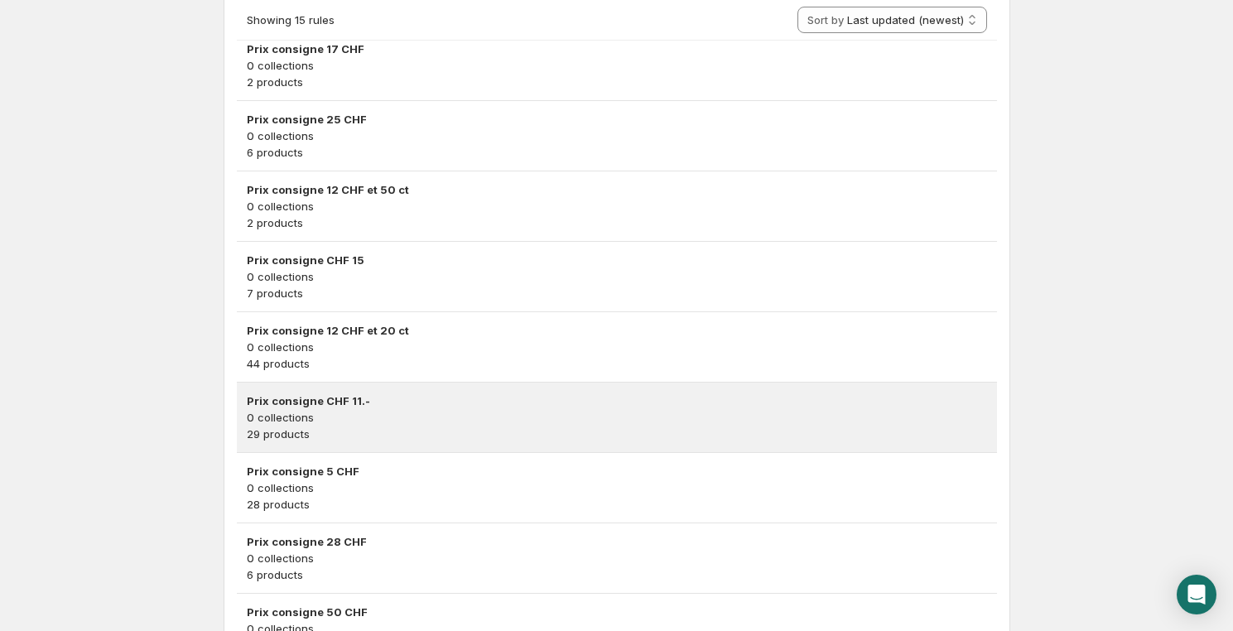
click at [333, 405] on h3 "Prix consigne CHF 11.-" at bounding box center [617, 401] width 741 height 17
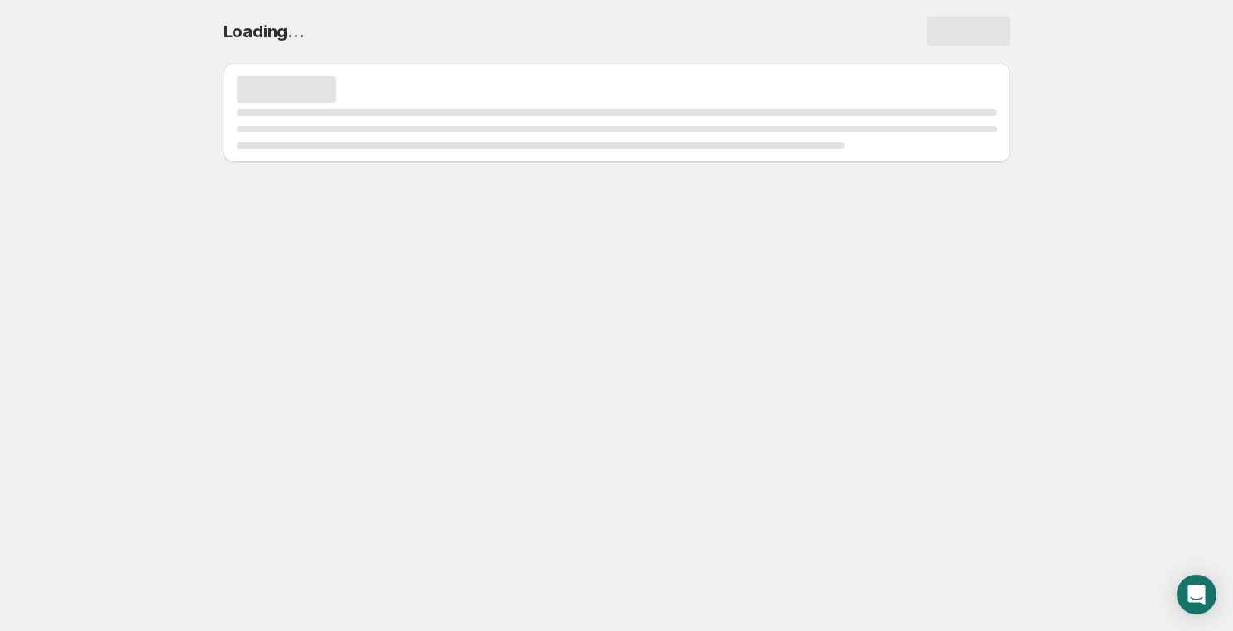
scroll to position [0, 0]
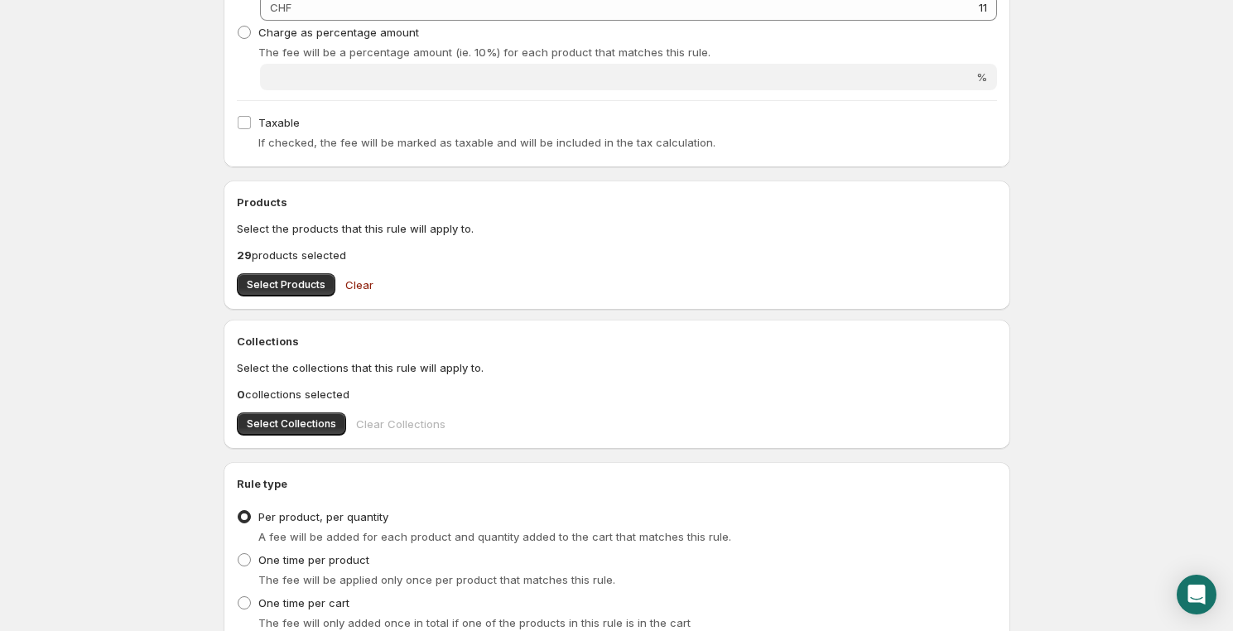
scroll to position [502, 0]
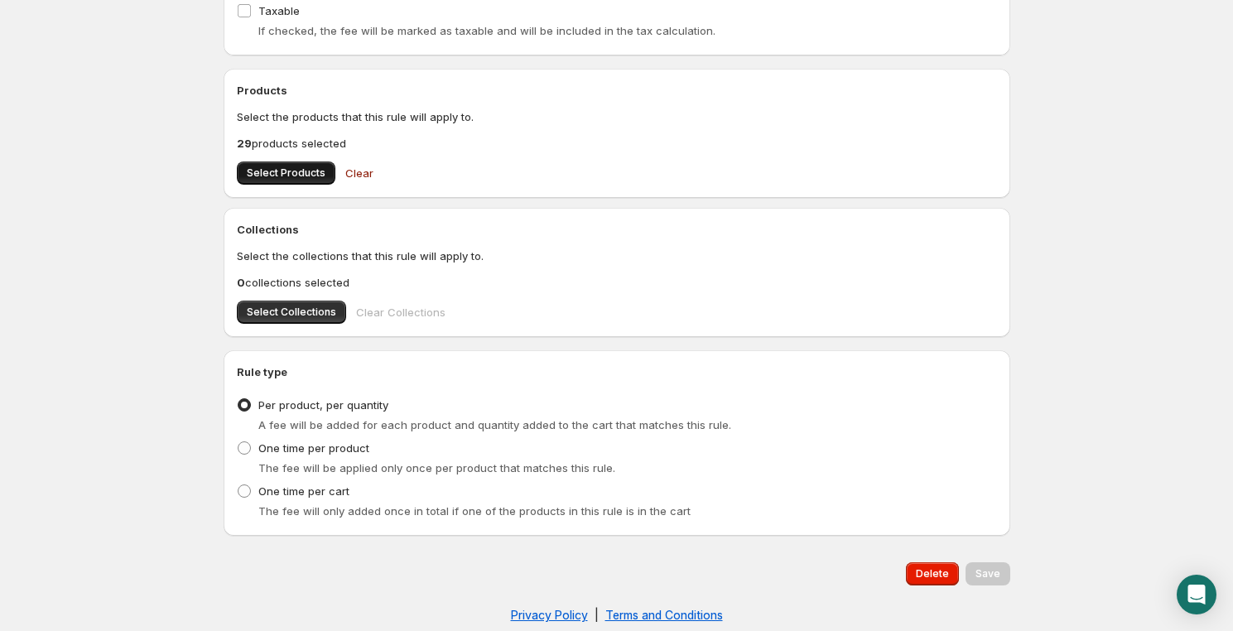
click at [313, 172] on span "Select Products" at bounding box center [286, 173] width 79 height 13
click at [308, 165] on button "Select Products" at bounding box center [286, 173] width 99 height 23
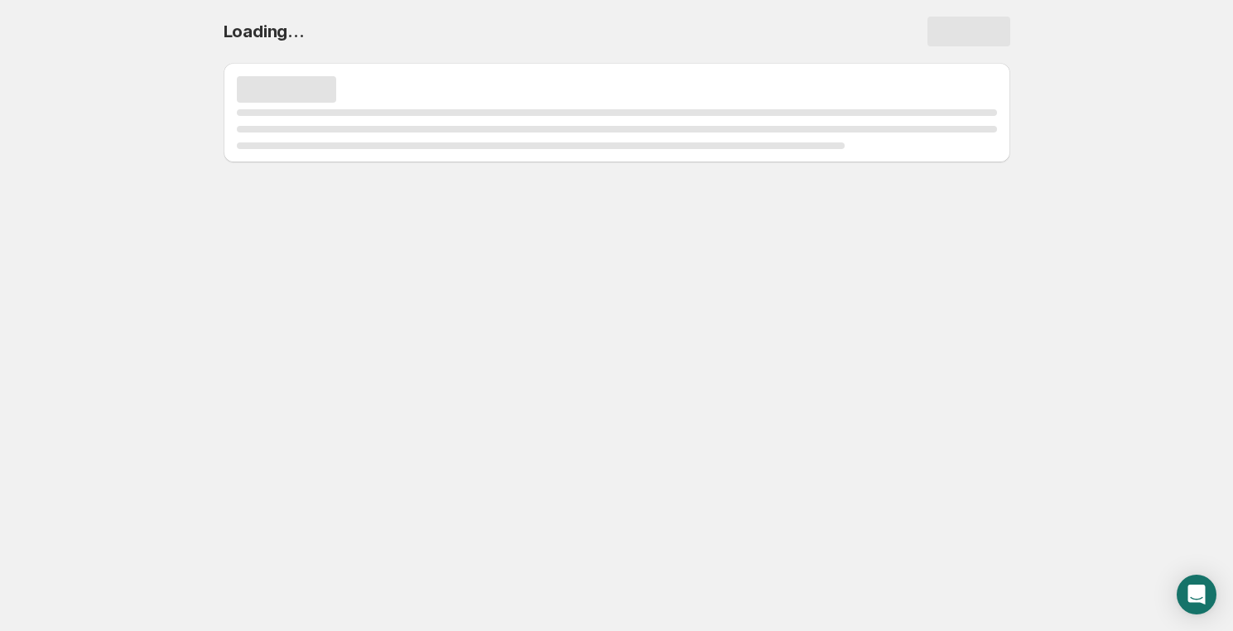
scroll to position [0, 0]
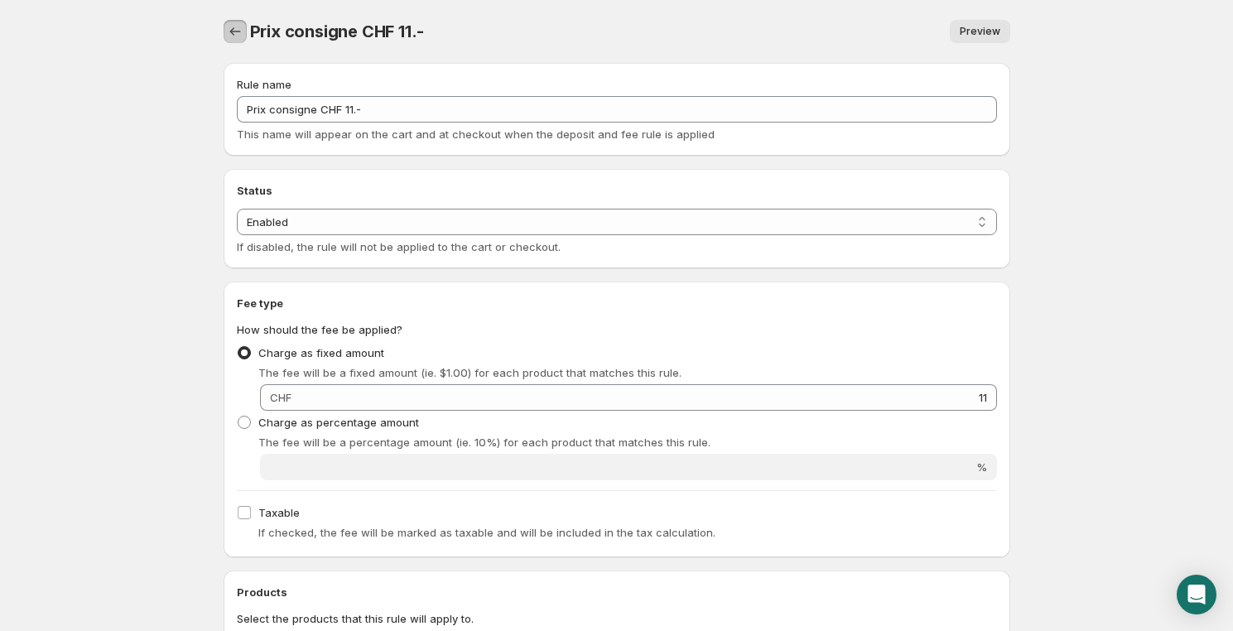
click at [227, 36] on icon "Settings" at bounding box center [235, 31] width 17 height 17
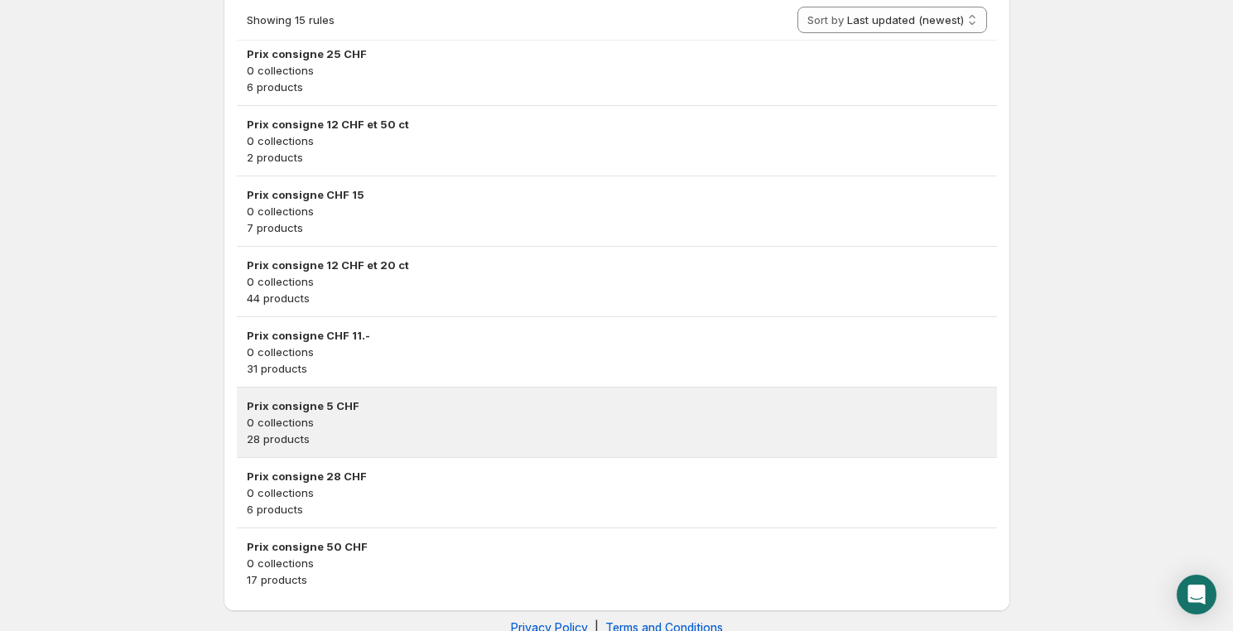
scroll to position [850, 0]
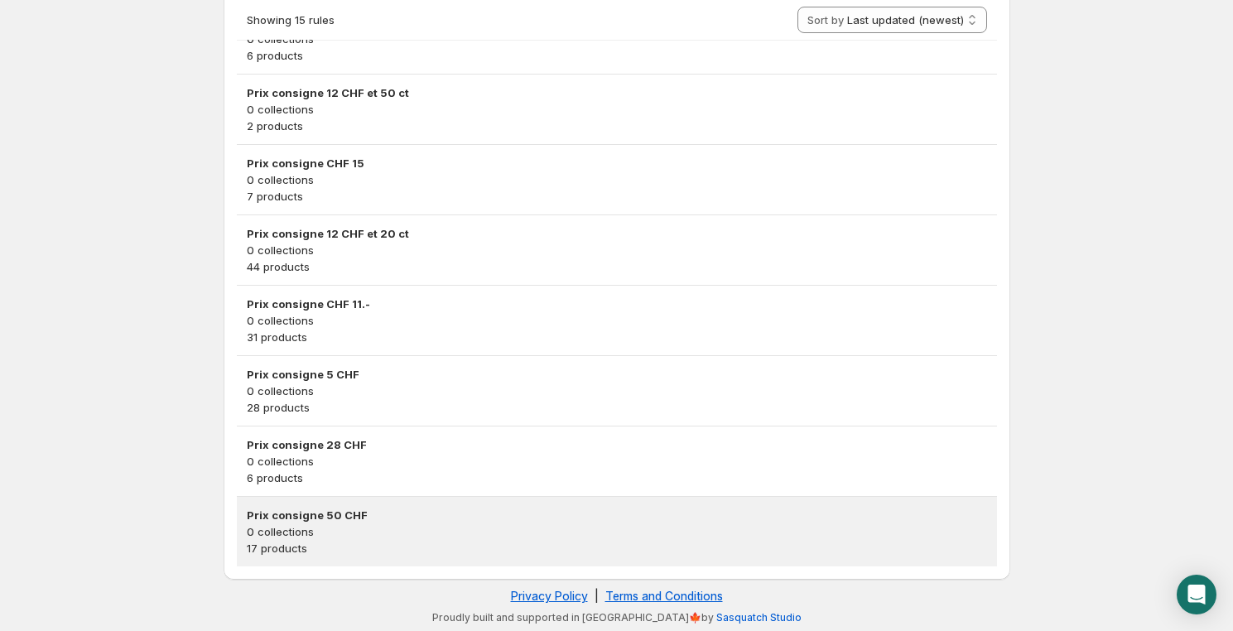
click at [336, 514] on h3 "Prix consigne 50 CHF" at bounding box center [617, 515] width 741 height 17
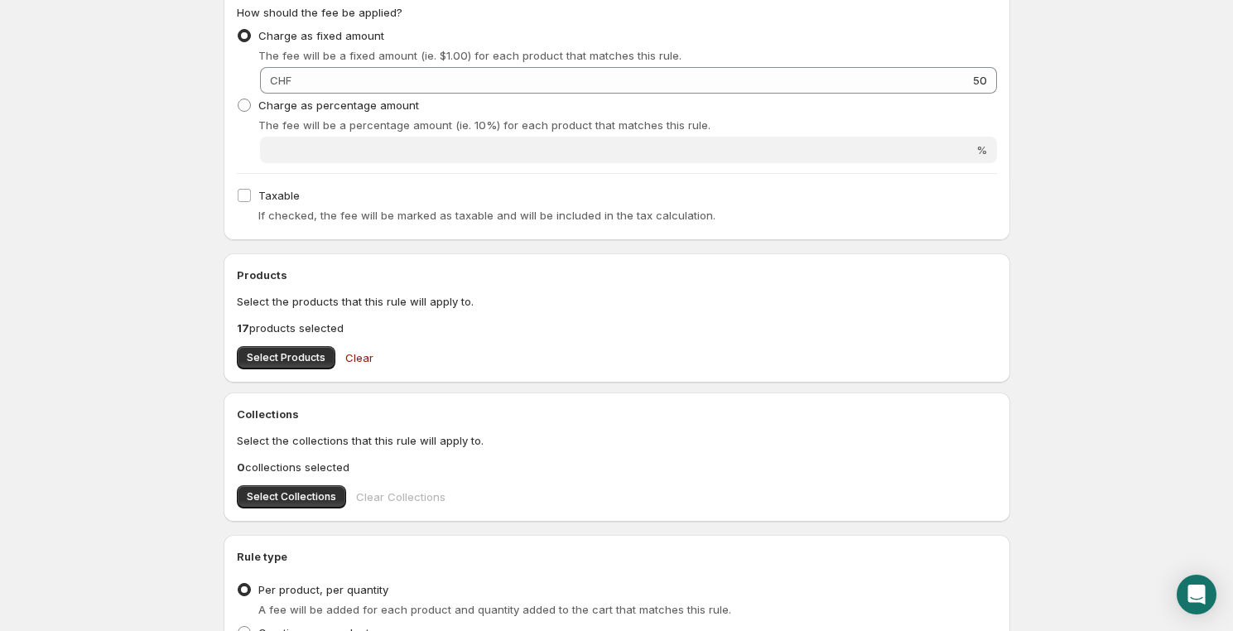
scroll to position [502, 0]
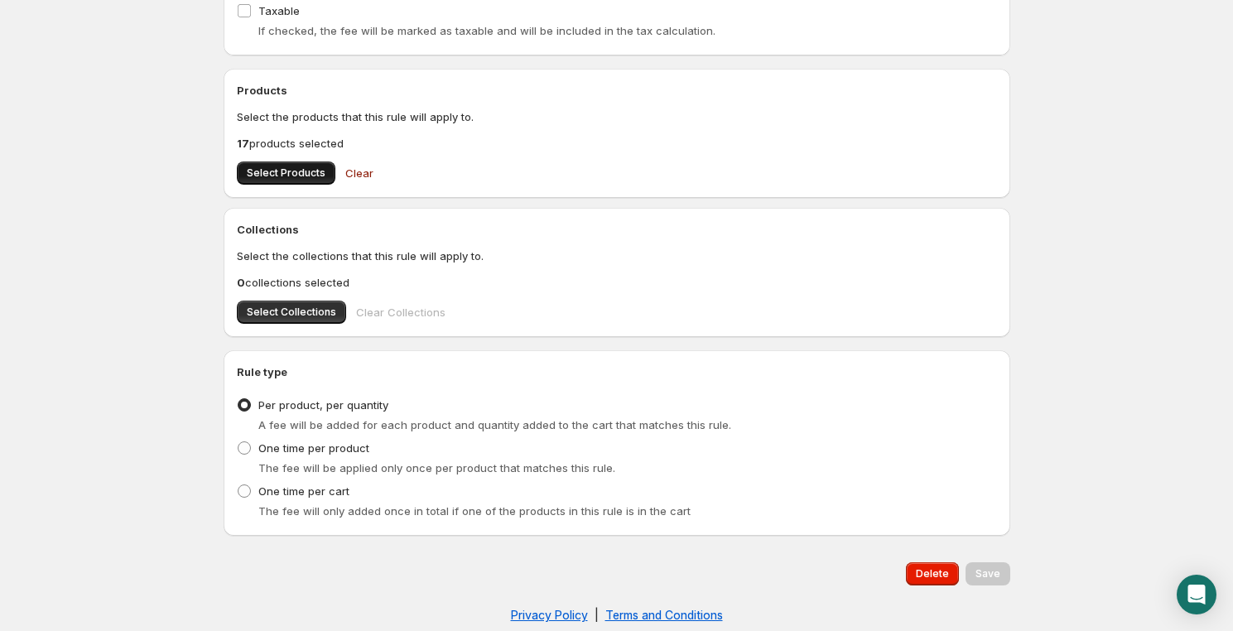
click at [289, 162] on button "Select Products" at bounding box center [286, 173] width 99 height 23
click at [320, 175] on span "Select Products" at bounding box center [286, 173] width 79 height 13
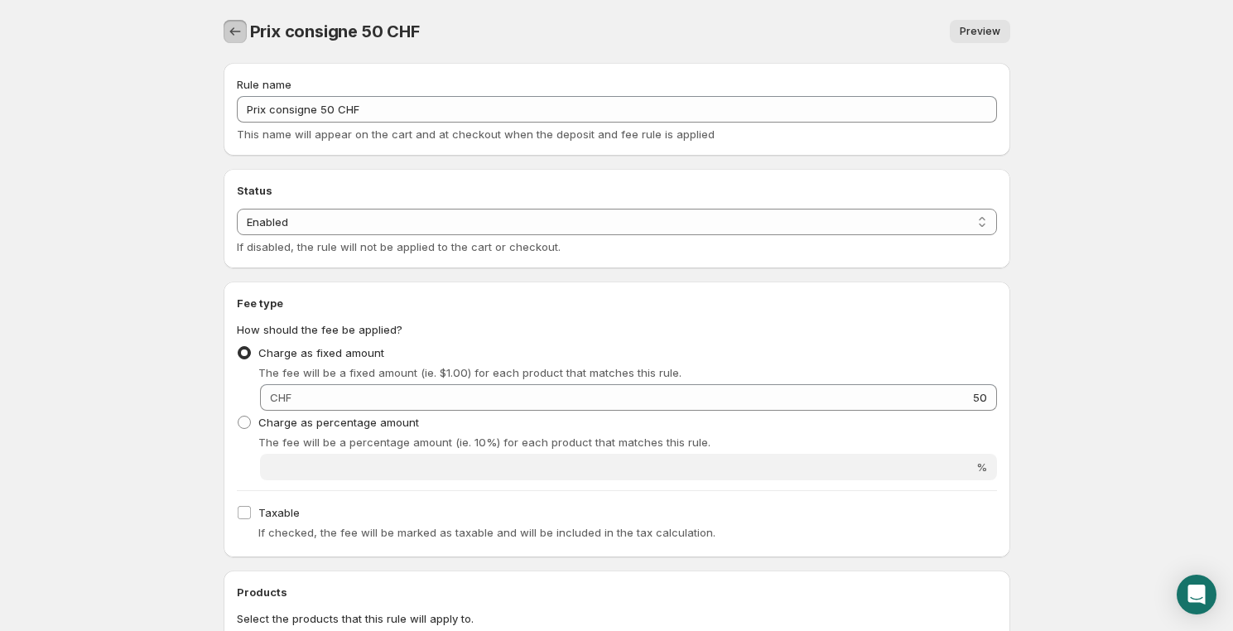
click at [228, 23] on button "Settings" at bounding box center [235, 31] width 23 height 23
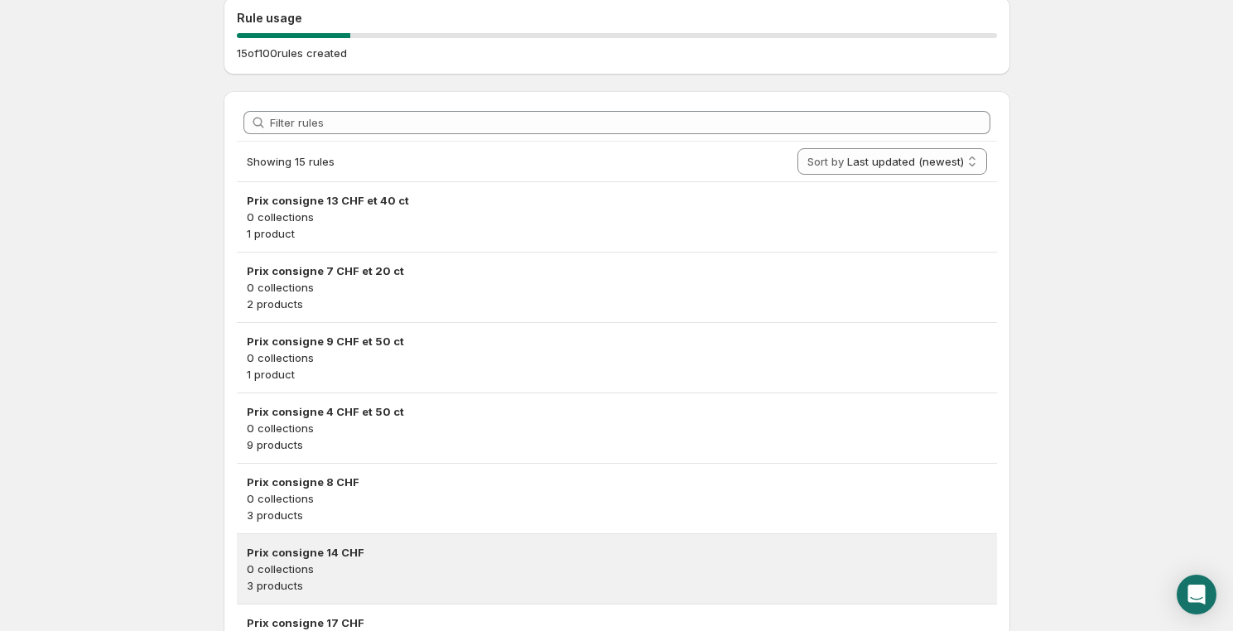
scroll to position [502, 0]
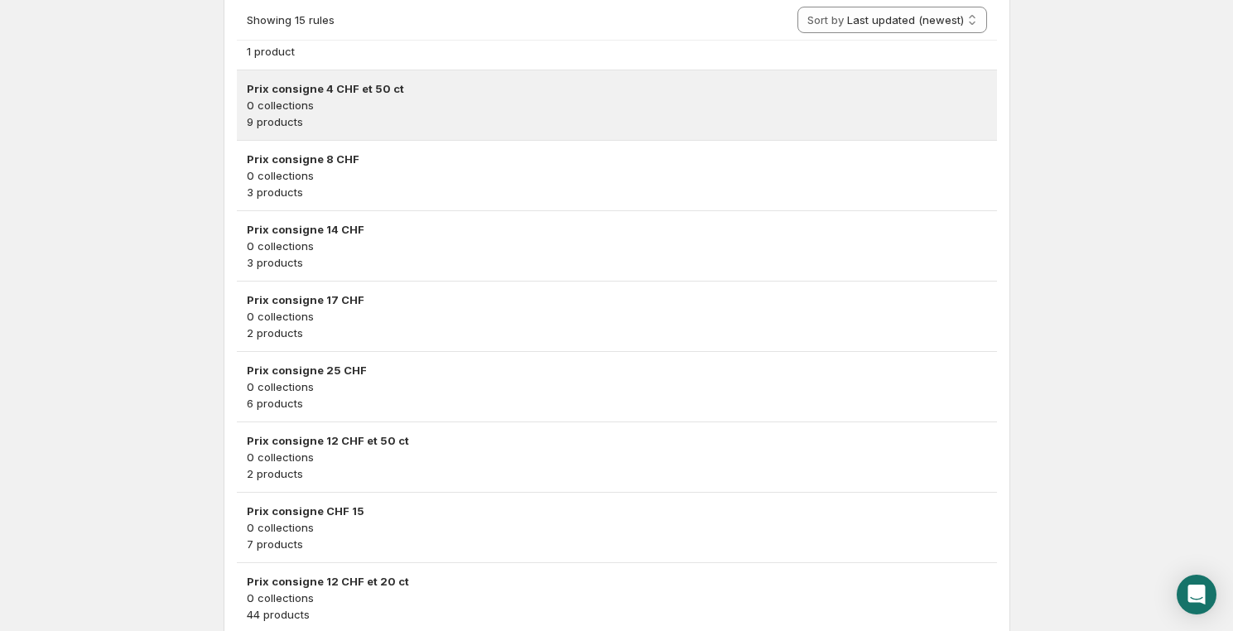
click at [378, 92] on h3 "Prix consigne 4 CHF et 50 ct" at bounding box center [617, 88] width 741 height 17
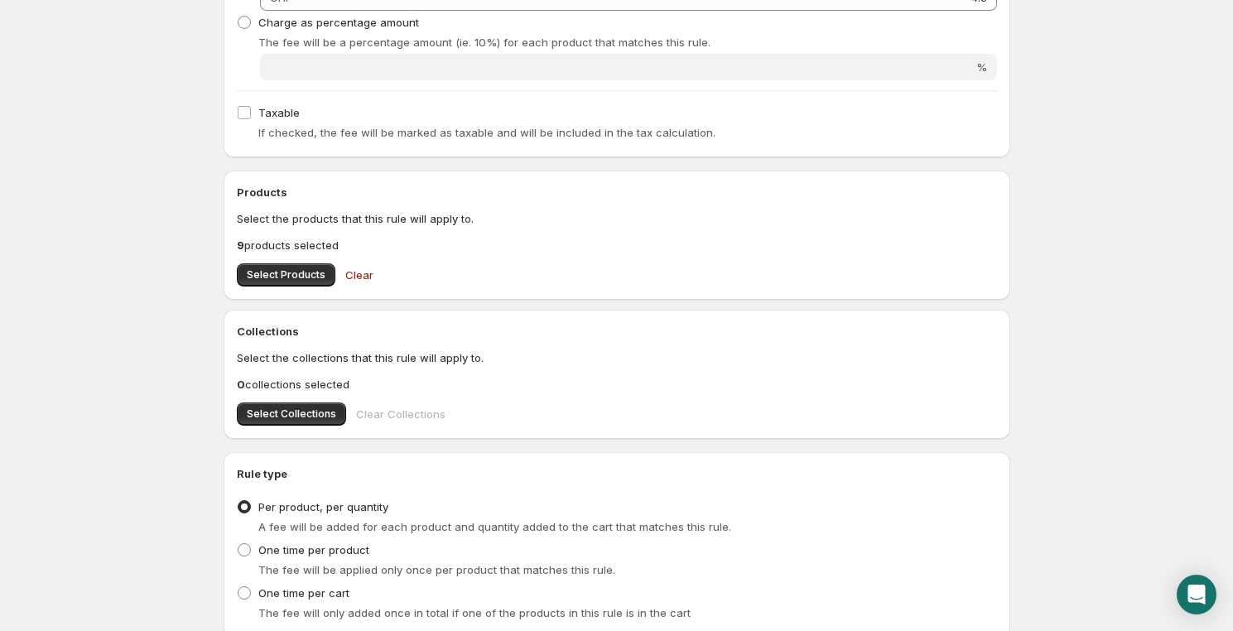
scroll to position [502, 0]
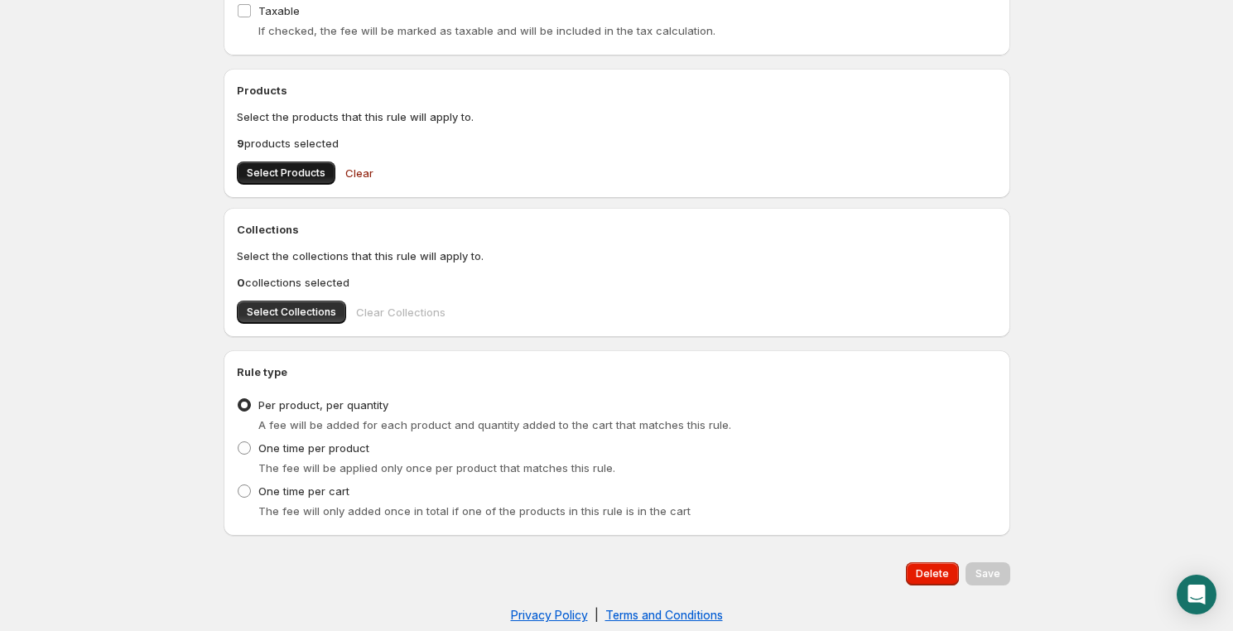
click at [288, 177] on span "Select Products" at bounding box center [286, 173] width 79 height 13
click at [285, 173] on span "Select Products" at bounding box center [286, 173] width 79 height 13
click at [285, 172] on span "Select Products" at bounding box center [286, 173] width 79 height 13
click at [304, 167] on span "Select Products" at bounding box center [286, 173] width 79 height 13
click at [264, 183] on button "Select Products" at bounding box center [286, 173] width 99 height 23
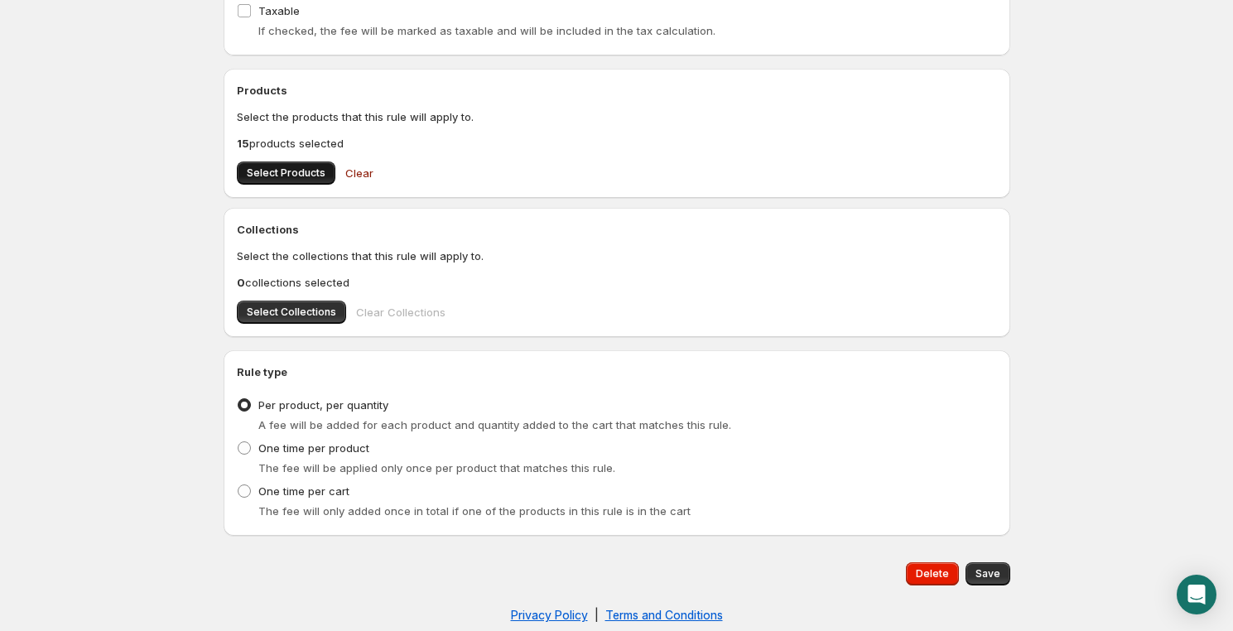
click at [300, 167] on span "Select Products" at bounding box center [286, 173] width 79 height 13
click at [292, 167] on span "Select Products" at bounding box center [286, 173] width 79 height 13
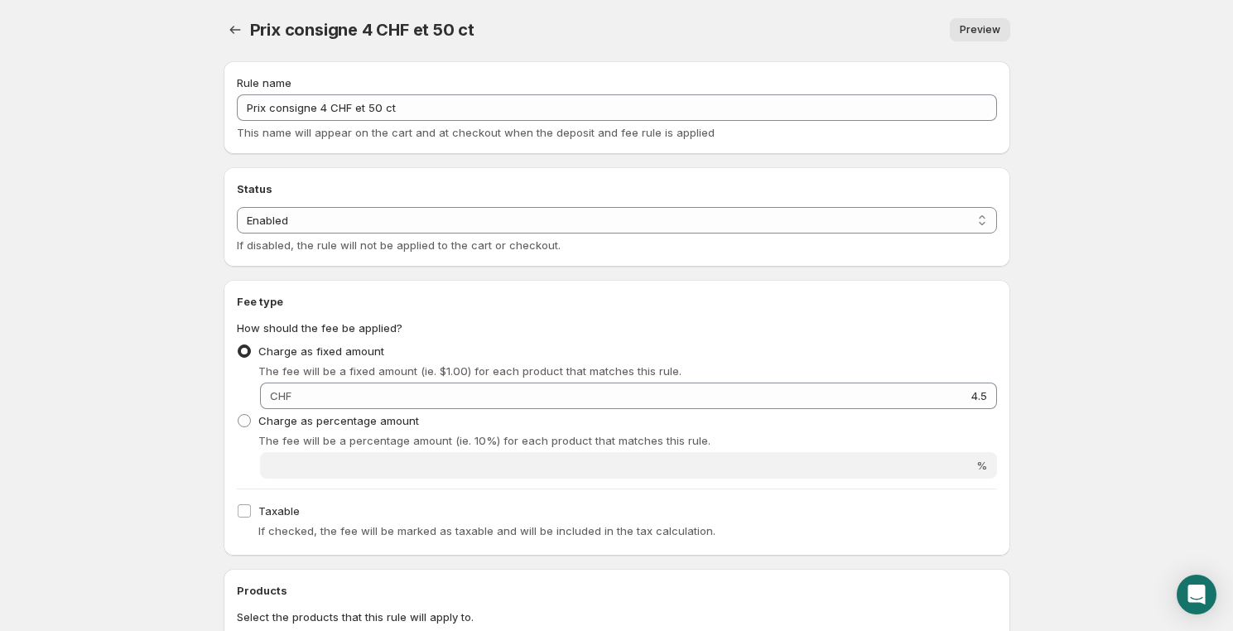
scroll to position [0, 0]
click at [229, 27] on icon "Settings" at bounding box center [235, 31] width 17 height 17
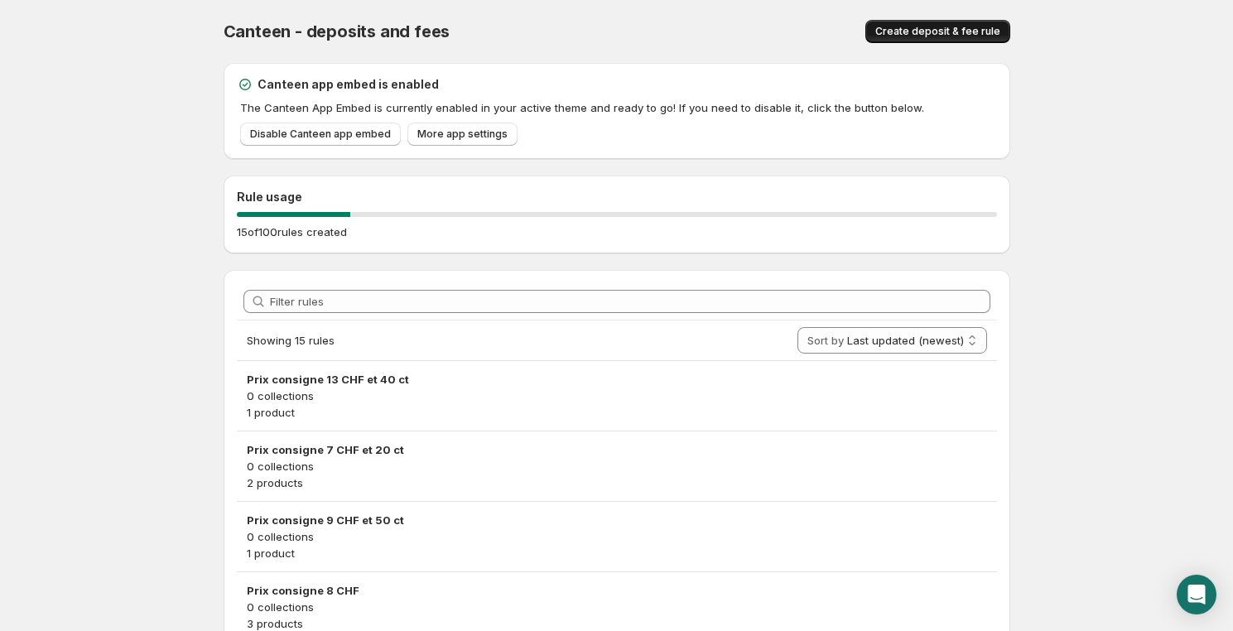
click at [939, 31] on span "Create deposit & fee rule" at bounding box center [938, 31] width 125 height 13
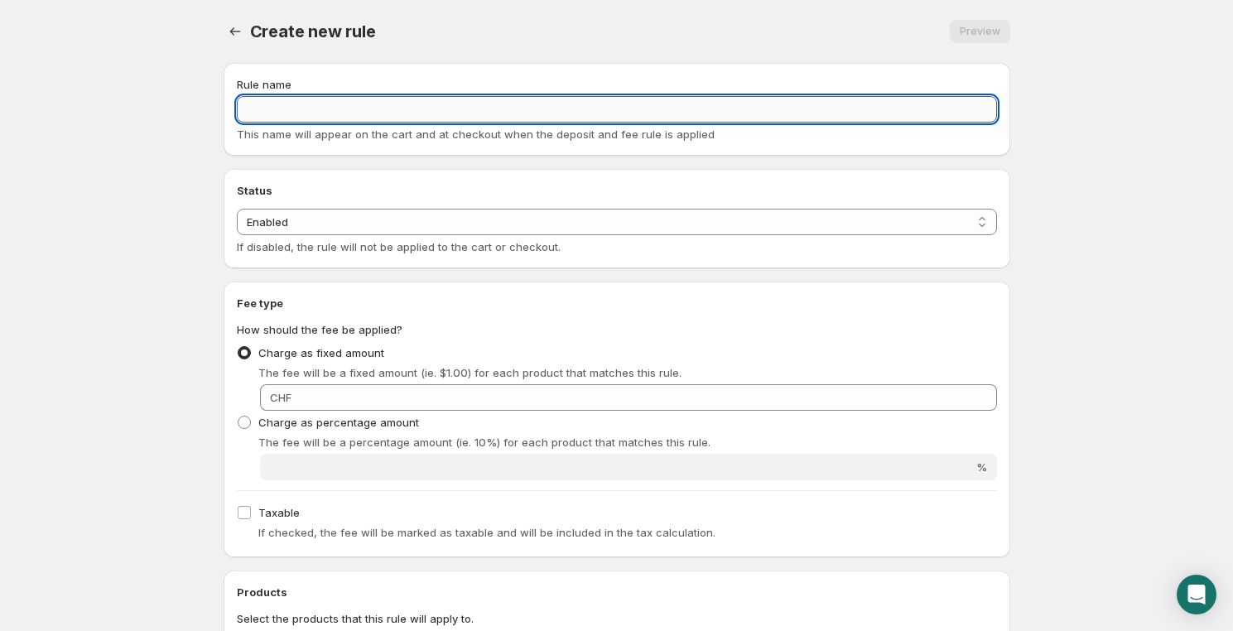
click at [285, 101] on input "Rule name" at bounding box center [617, 109] width 760 height 27
paste input "Prix consigne 13 CHF et 40 ct"
click at [323, 111] on input "Prix consigne 13 CHF et 40 ct" at bounding box center [617, 109] width 760 height 27
drag, startPoint x: 356, startPoint y: 105, endPoint x: 545, endPoint y: 111, distance: 189.0
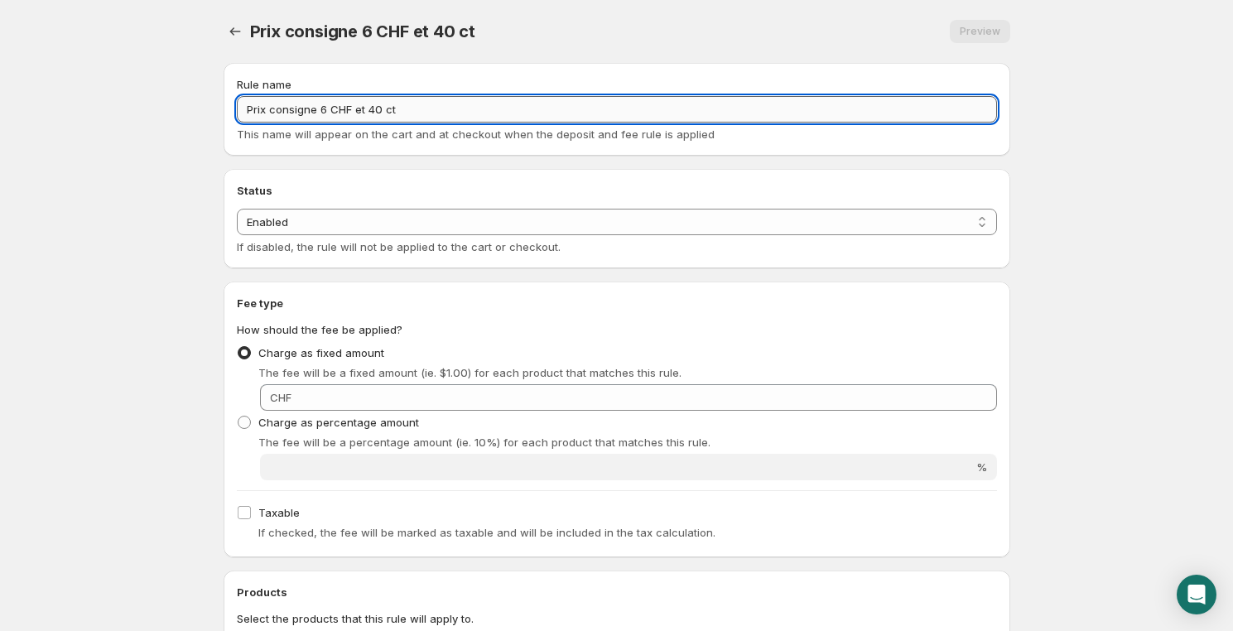
click at [544, 110] on input "Prix consigne 6 CHF et 40 ct" at bounding box center [617, 109] width 760 height 27
type input "Prix consigne 6 CHF"
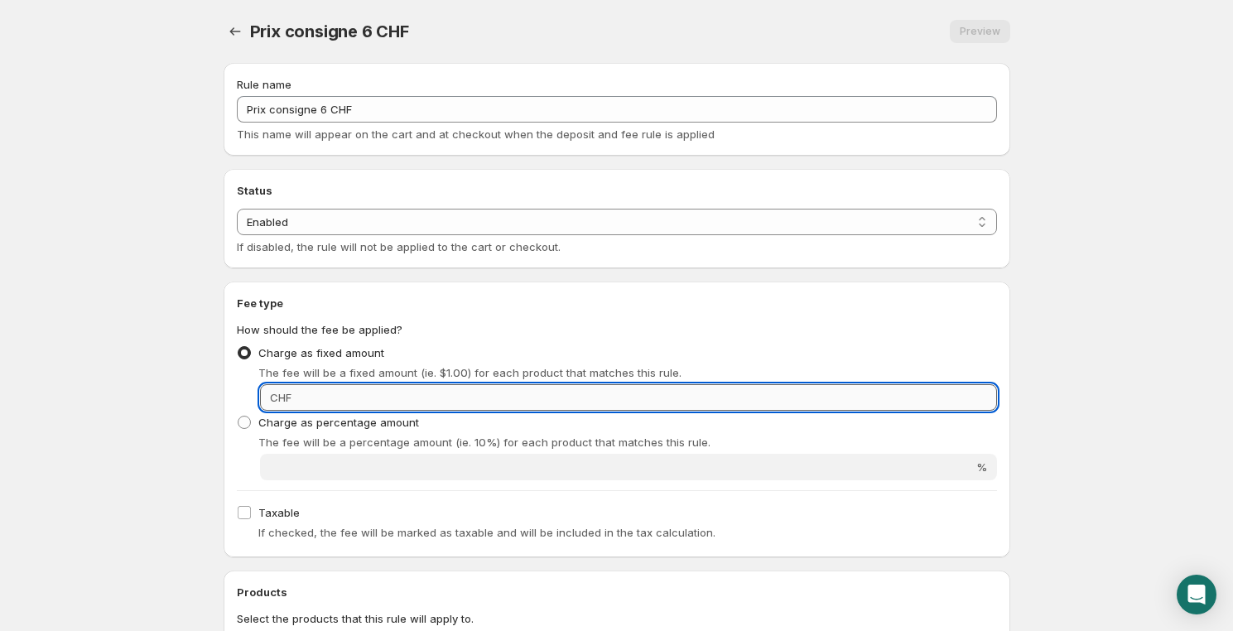
click at [503, 403] on input "Fixed amount" at bounding box center [647, 397] width 701 height 27
type input "6"
click button at bounding box center [0, 0] width 0 height 0
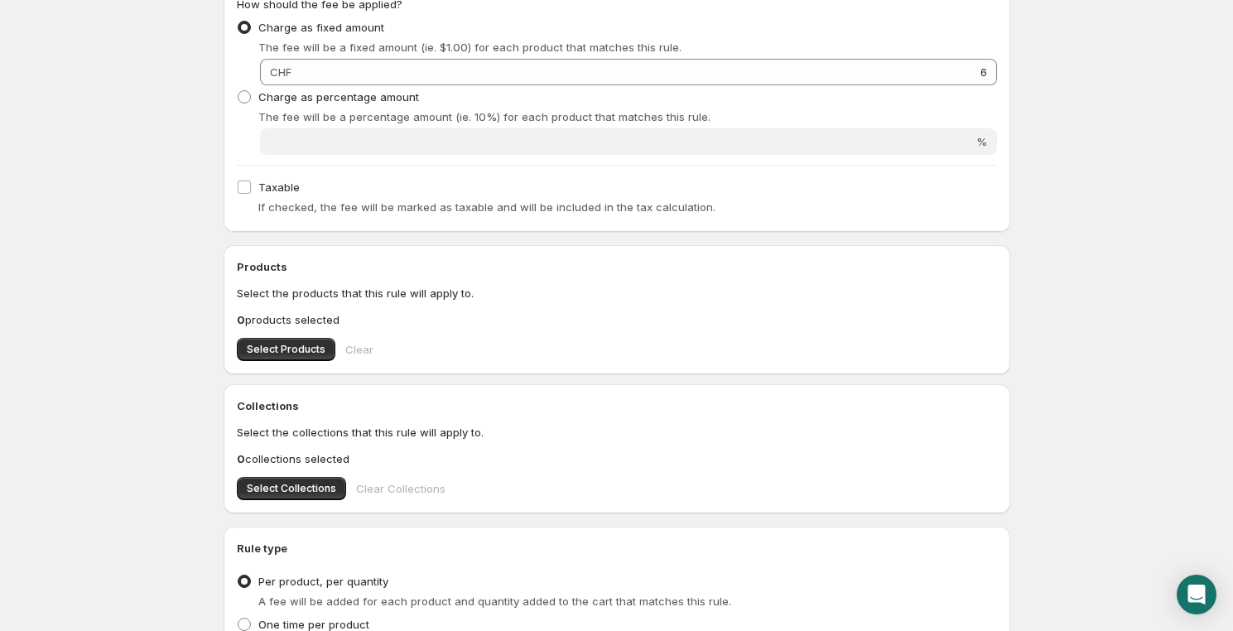
scroll to position [502, 0]
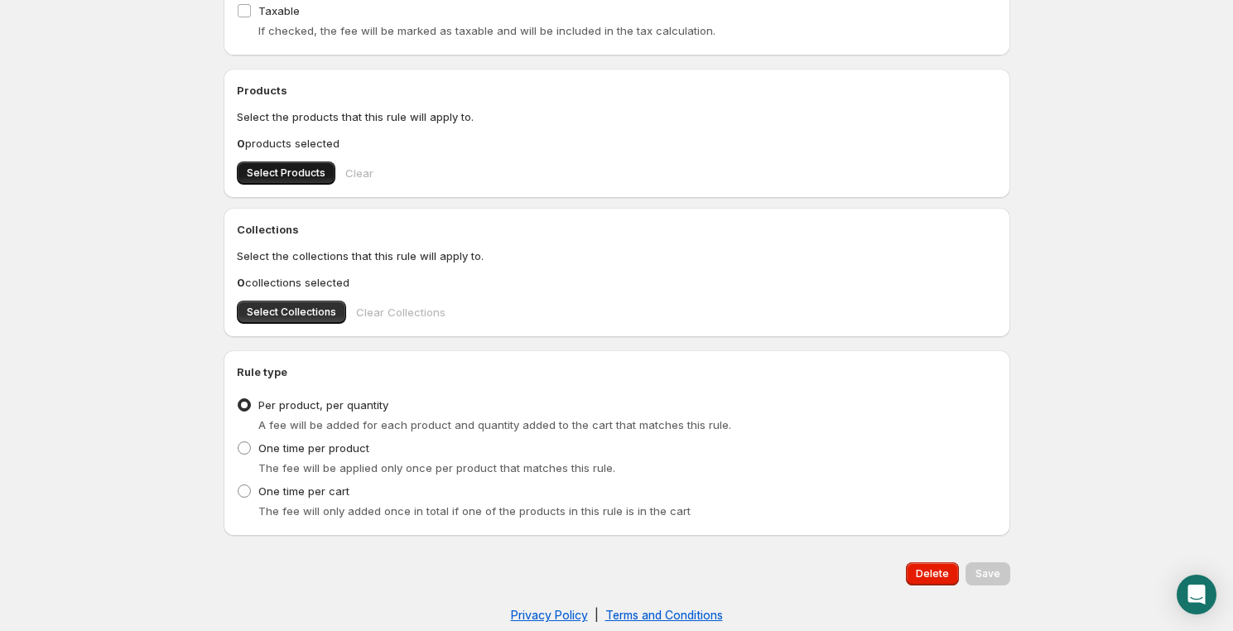
click at [290, 167] on span "Select Products" at bounding box center [286, 173] width 79 height 13
click at [262, 172] on span "Select Products" at bounding box center [286, 173] width 79 height 13
click at [281, 169] on span "Select Products" at bounding box center [286, 173] width 79 height 13
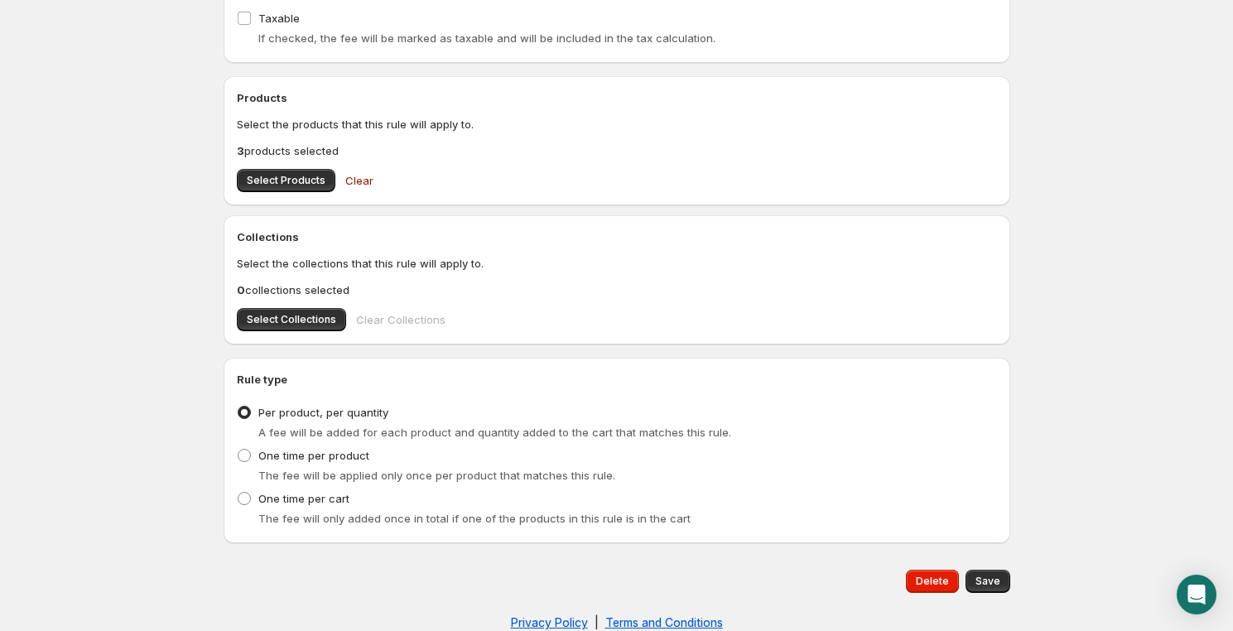
scroll to position [0, 0]
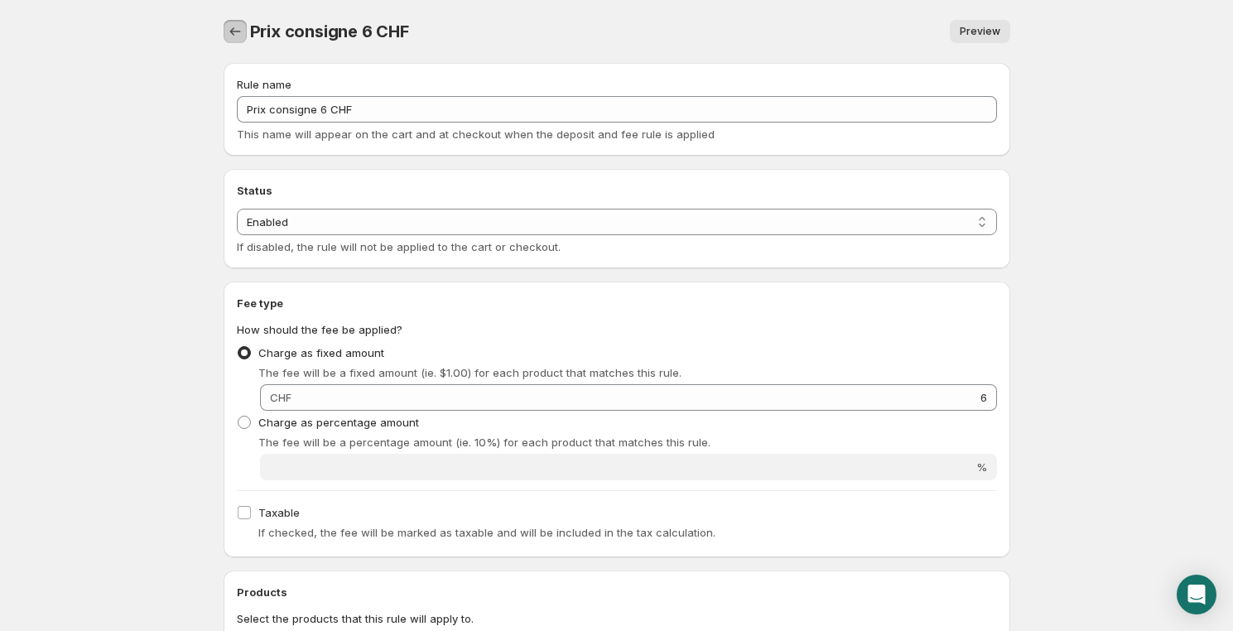
click at [240, 36] on icon "Settings" at bounding box center [235, 31] width 17 height 17
